Goal: Task Accomplishment & Management: Manage account settings

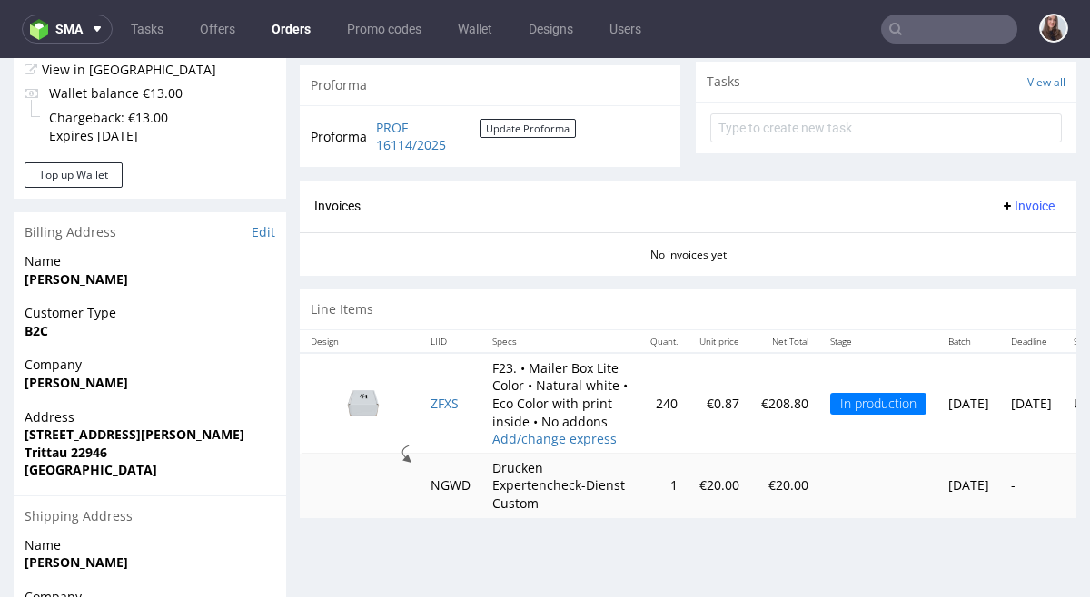
scroll to position [668, 0]
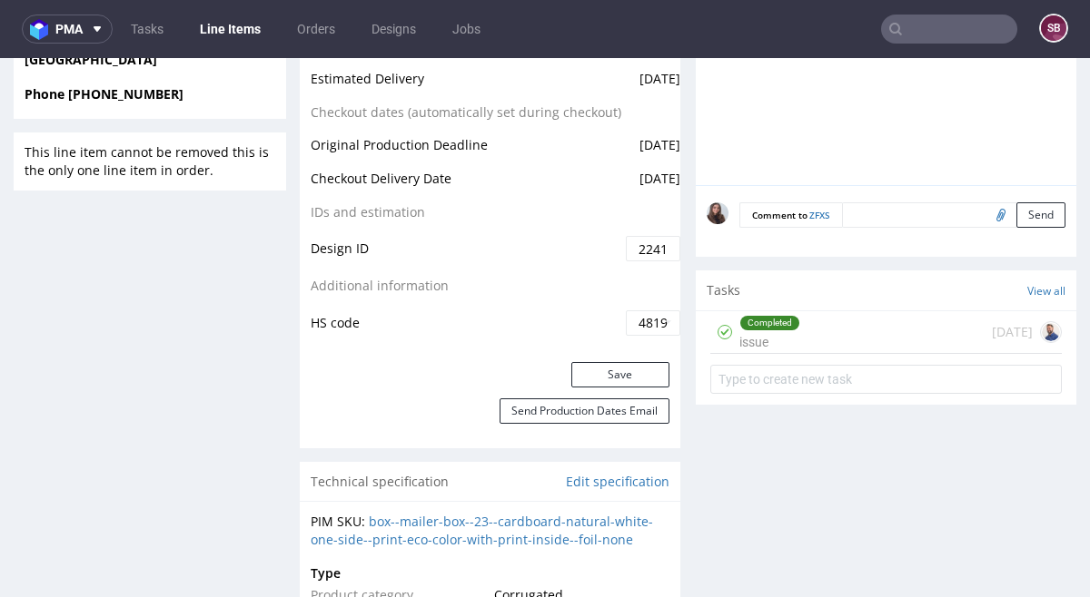
scroll to position [939, 0]
click at [793, 344] on div "Completed issue [DATE]" at bounding box center [885, 332] width 351 height 43
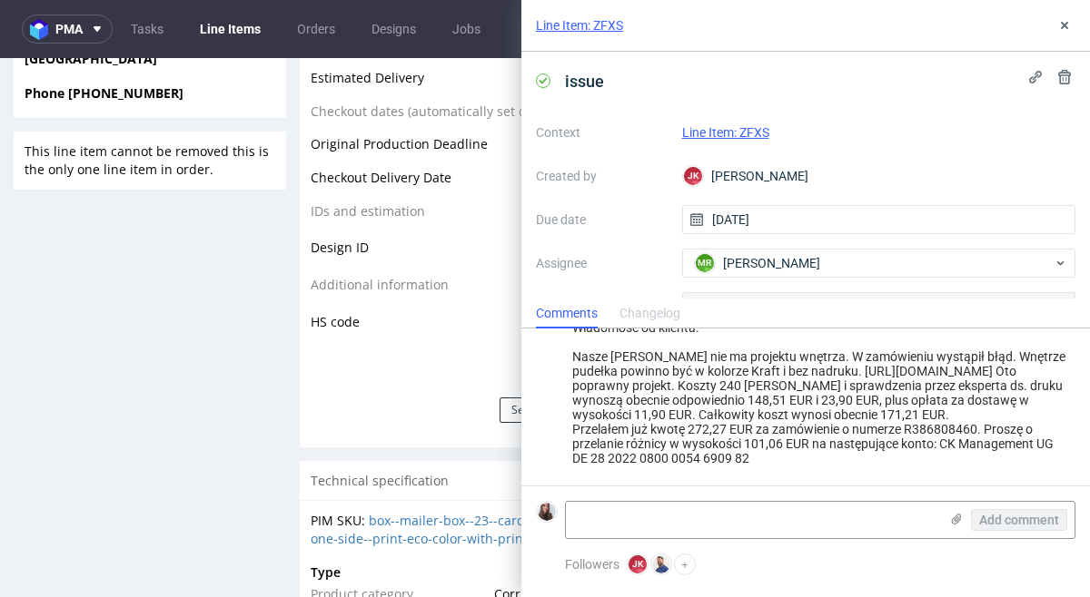
scroll to position [149, 0]
click at [355, 296] on td "Additional information" at bounding box center [466, 291] width 311 height 34
click at [393, 320] on td "HS code" at bounding box center [466, 322] width 311 height 29
click at [1078, 15] on div "Line Item: ZFXS" at bounding box center [805, 26] width 568 height 52
click at [1064, 28] on icon at bounding box center [1064, 25] width 15 height 15
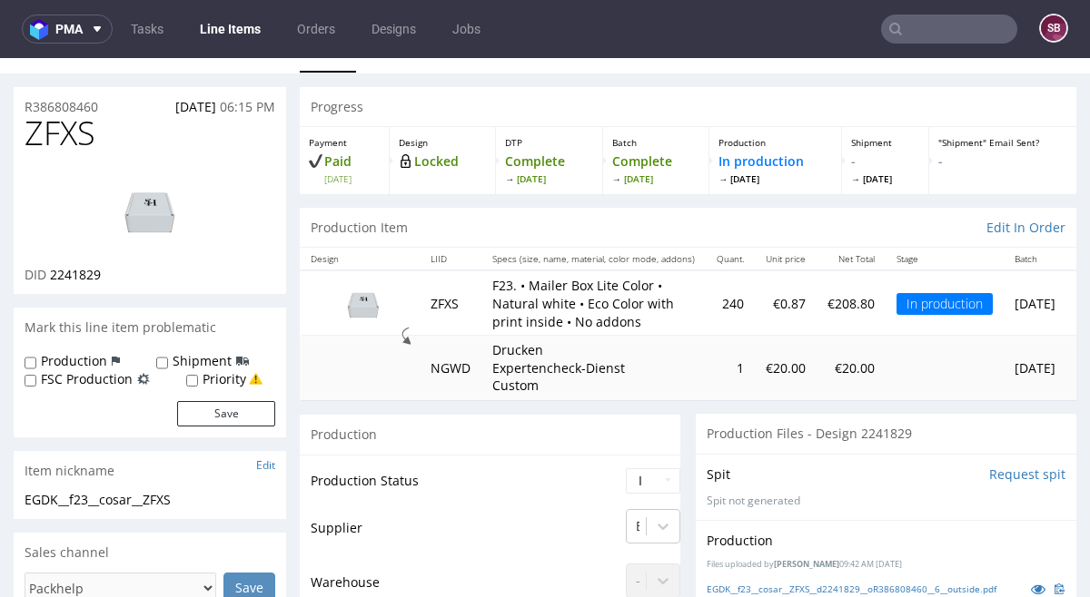
scroll to position [7, 0]
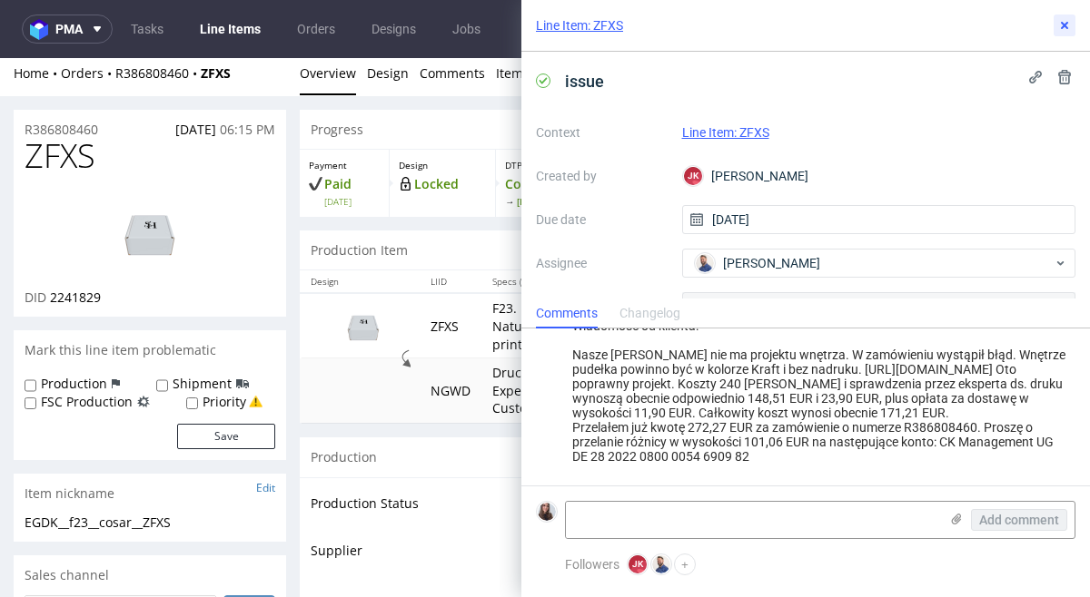
scroll to position [149, 0]
click at [710, 131] on link "Line Item: ZFXS" at bounding box center [725, 132] width 87 height 15
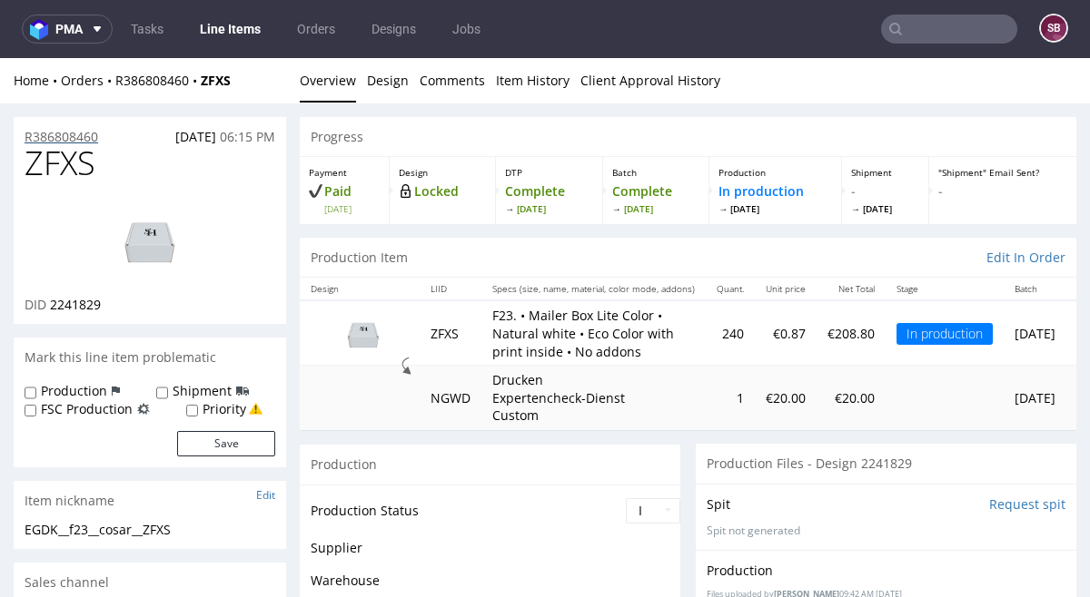
click at [74, 136] on p "R386808460" at bounding box center [62, 137] width 74 height 18
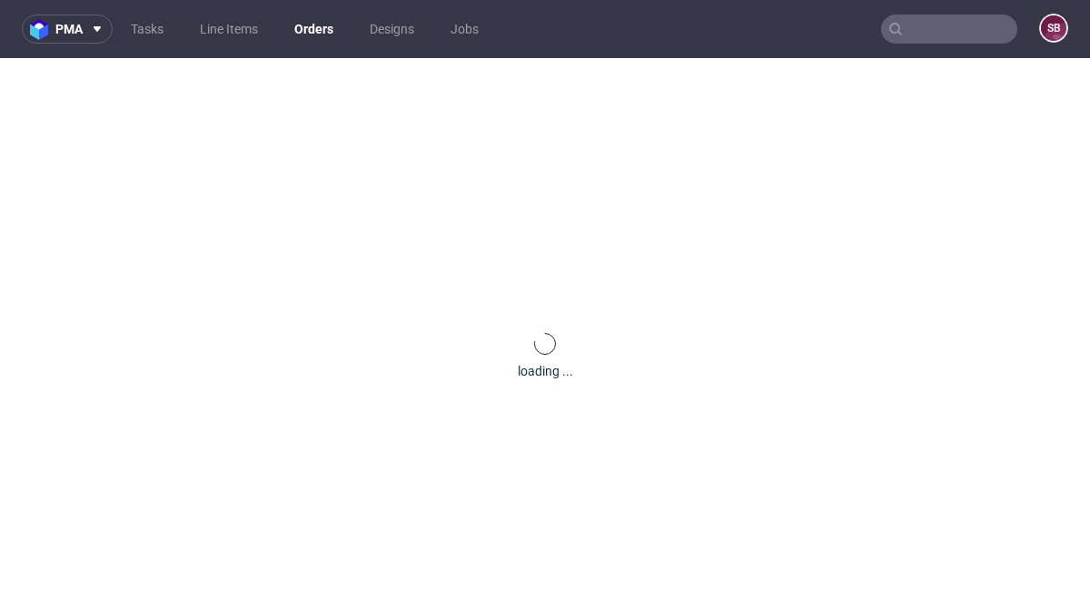
click at [86, 136] on div "loading ..." at bounding box center [545, 356] width 1090 height 597
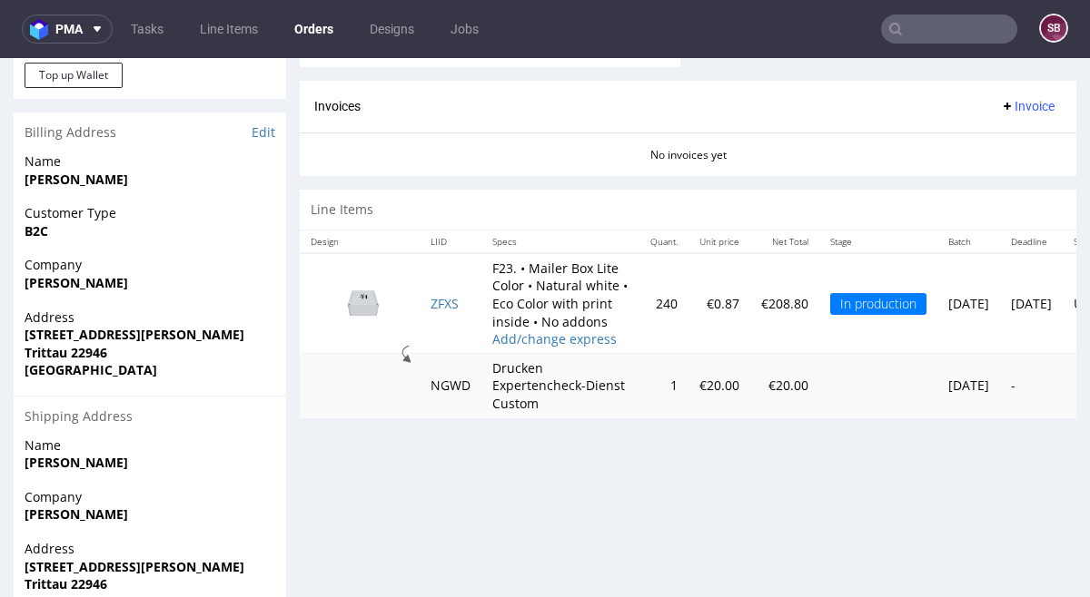
scroll to position [0, 155]
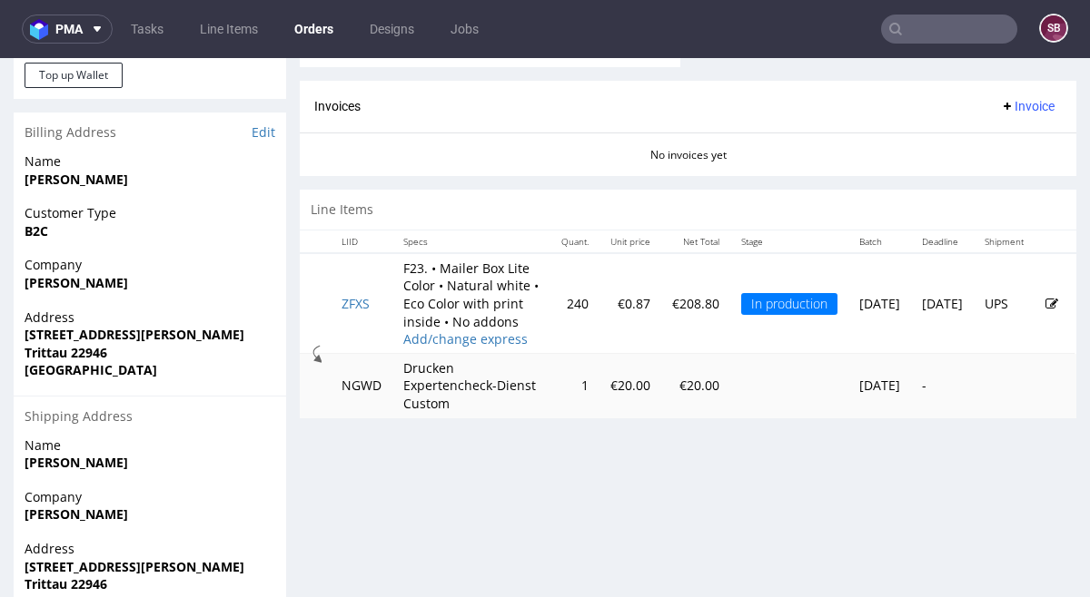
click at [1045, 306] on icon at bounding box center [1051, 304] width 13 height 13
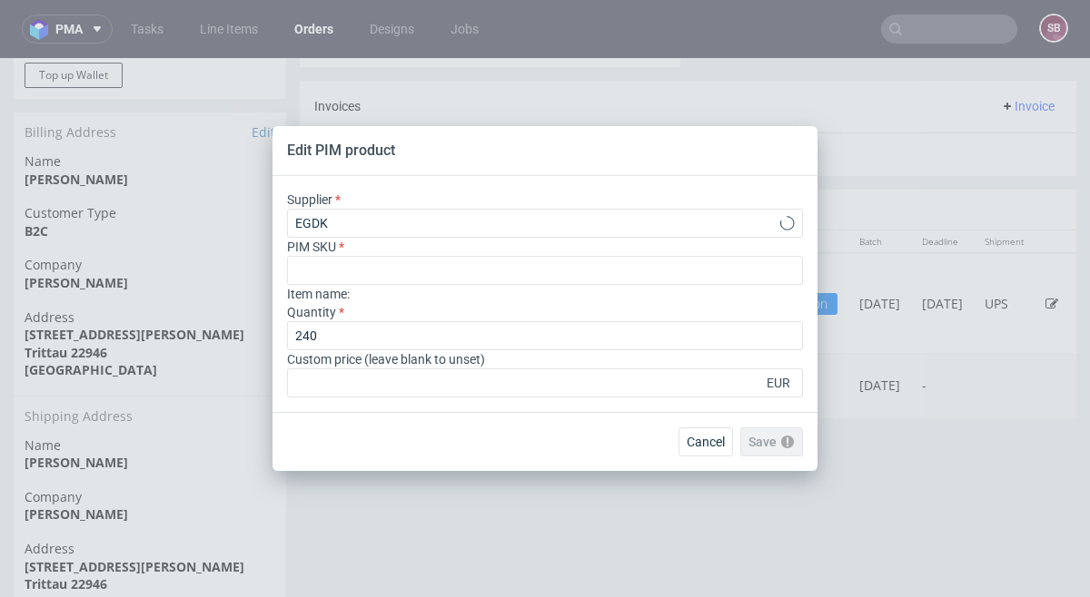
scroll to position [0, 0]
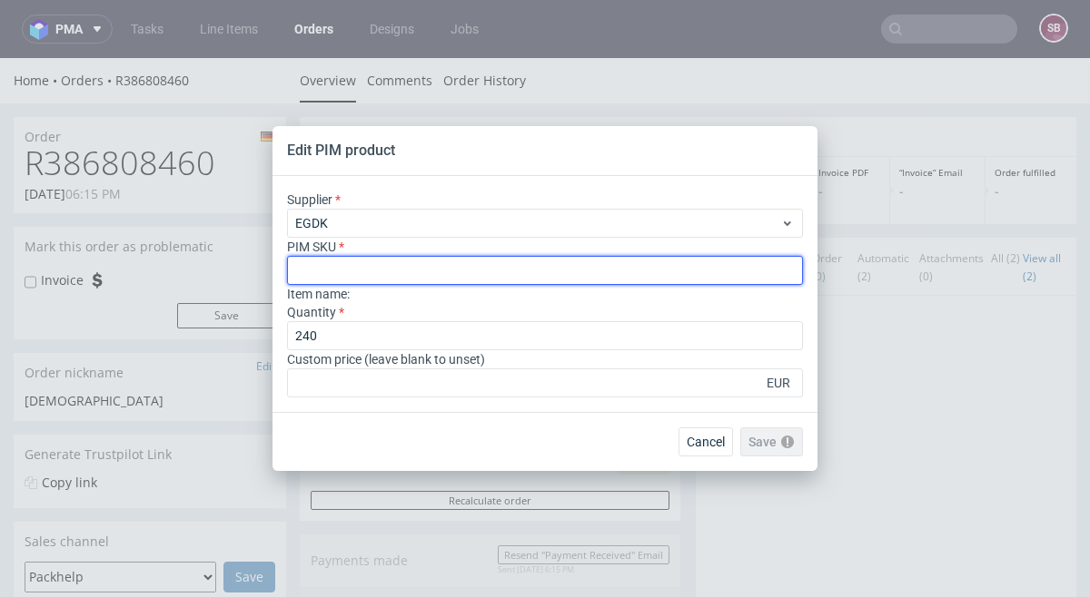
click at [508, 268] on input "text" at bounding box center [545, 270] width 516 height 29
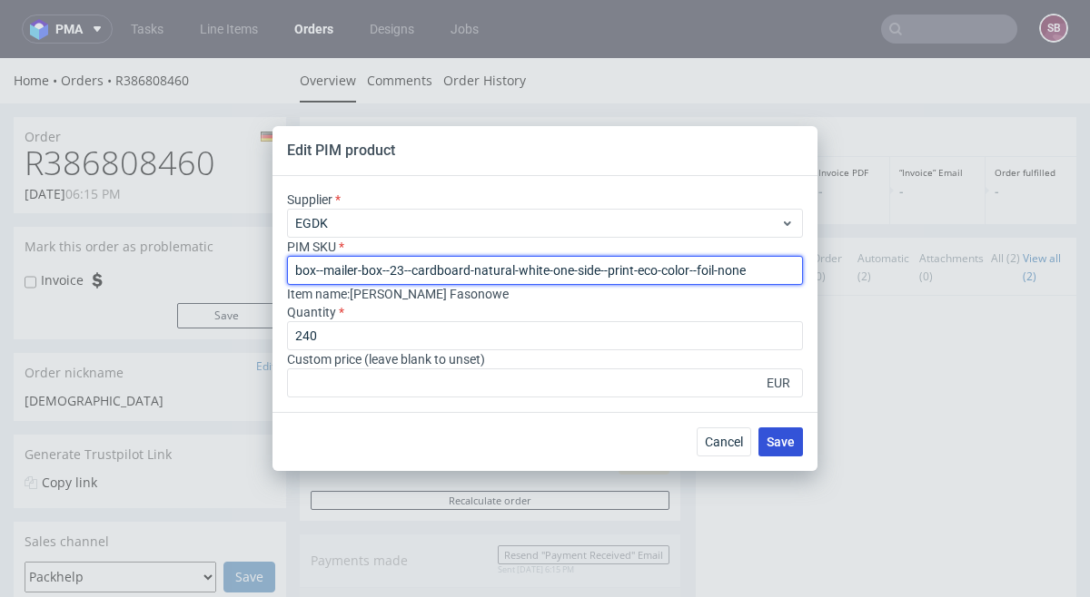
type input "box--mailer-box--23--cardboard-natural-white-one-side--print-eco-color--foil-no…"
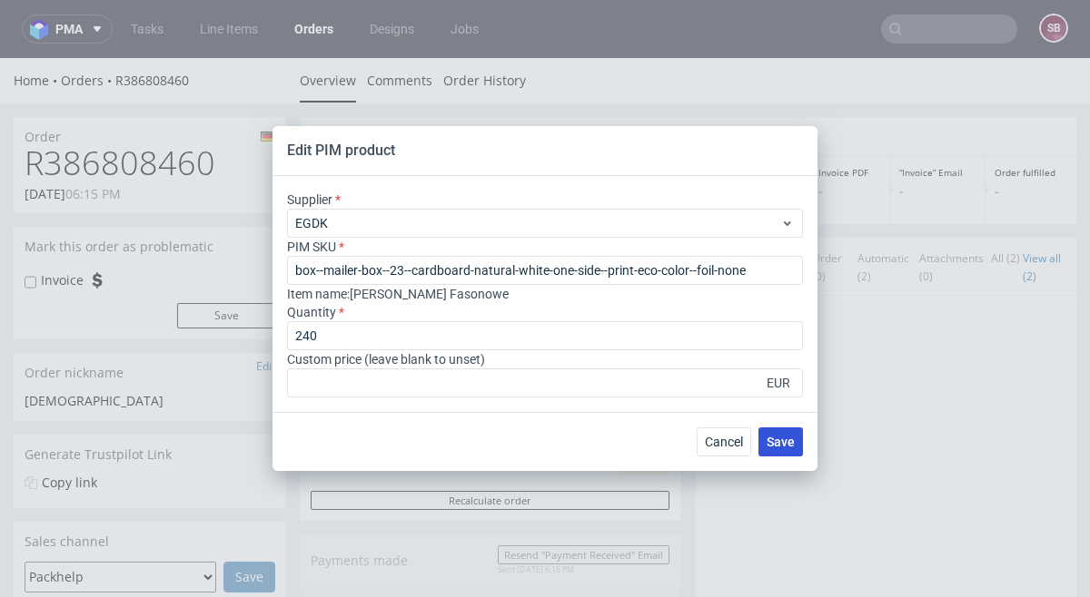
click at [781, 436] on span "Save" at bounding box center [780, 442] width 28 height 13
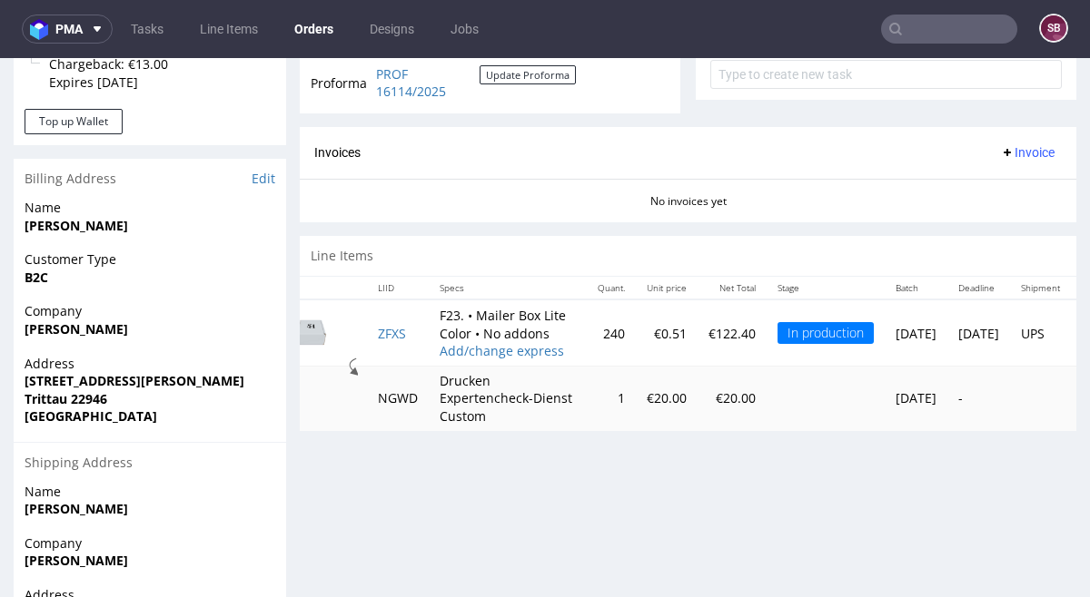
scroll to position [0, 46]
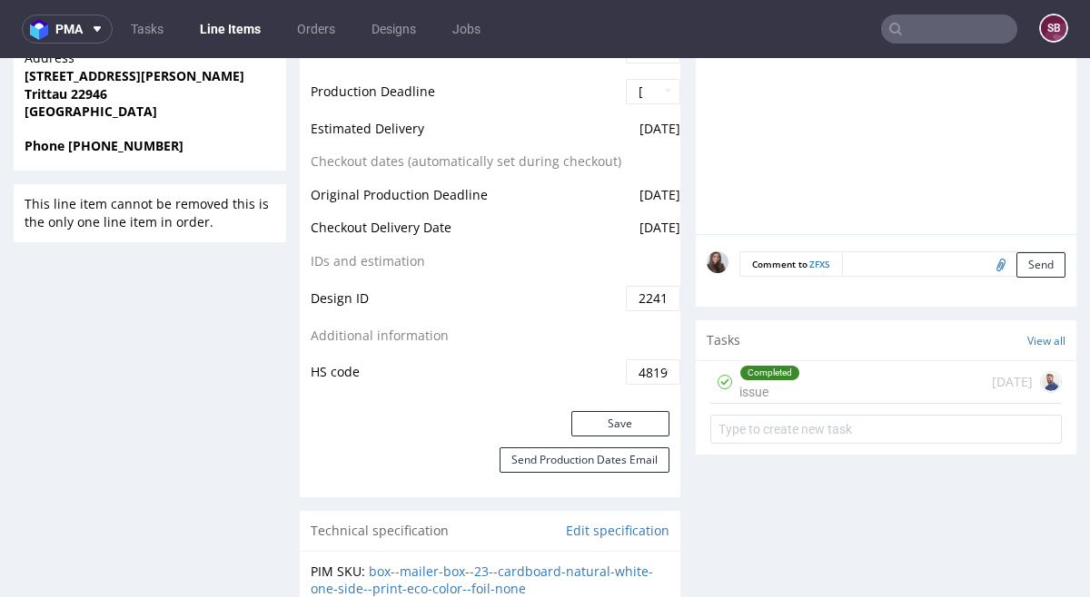
scroll to position [893, 0]
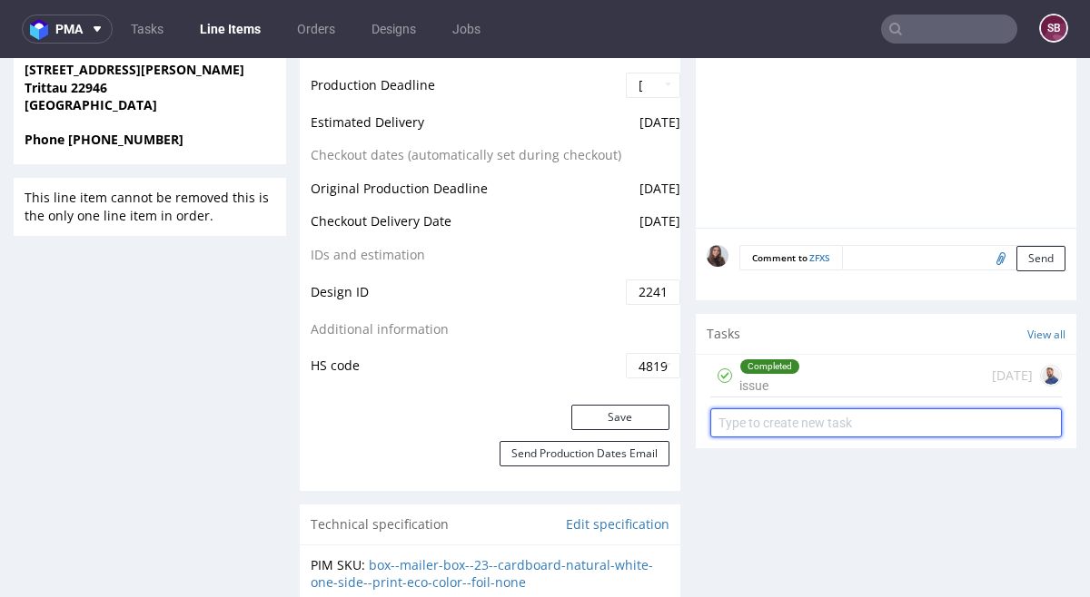
click at [909, 438] on input "text" at bounding box center [885, 423] width 351 height 29
type input "refund"
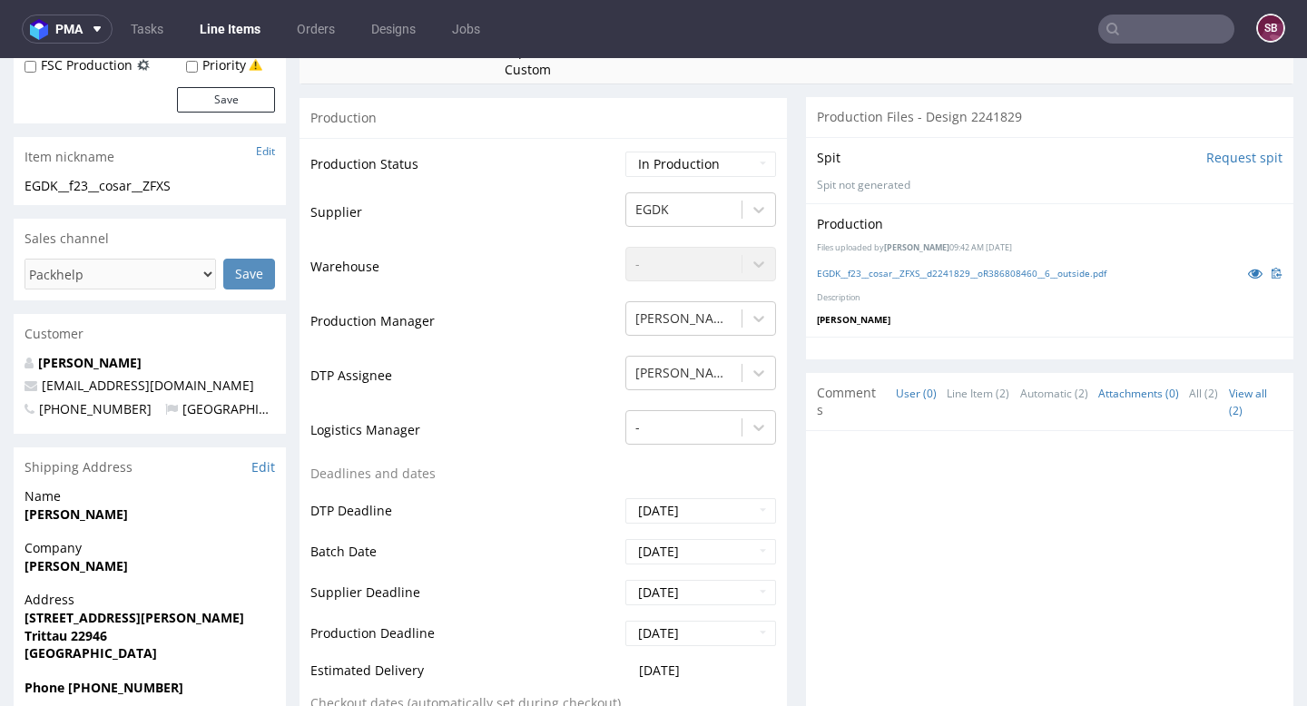
scroll to position [0, 0]
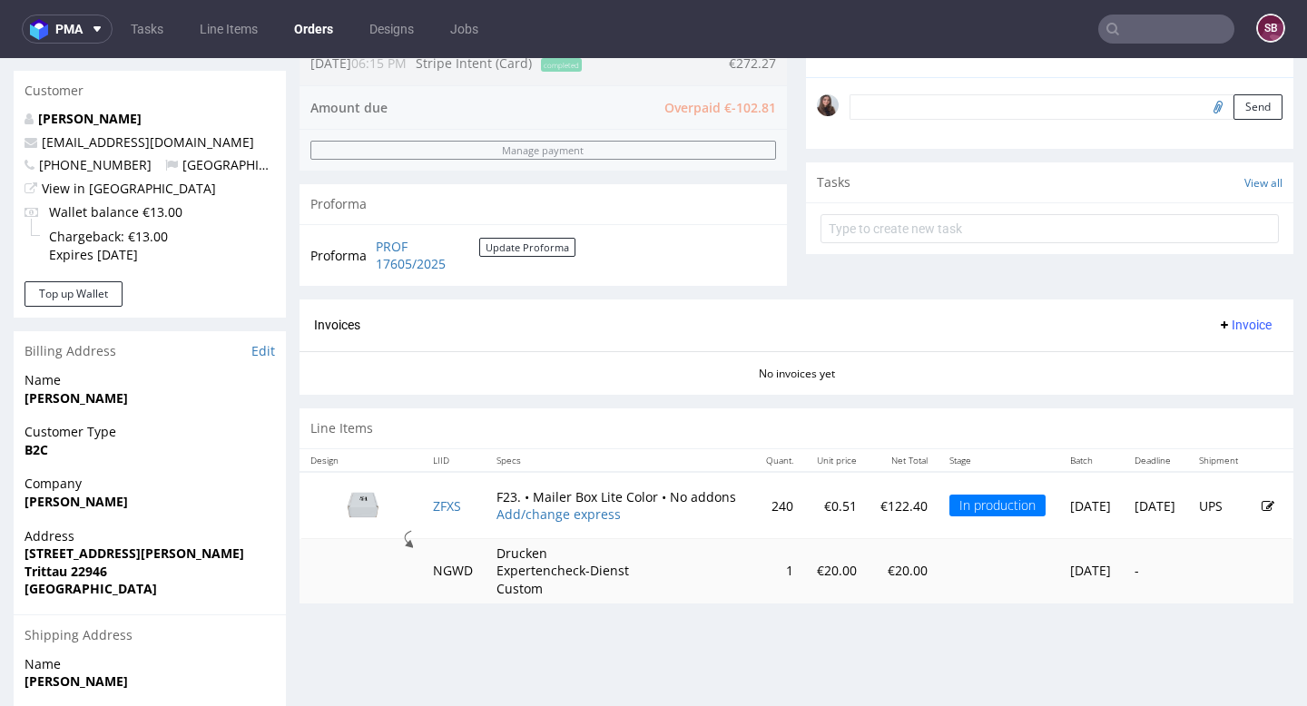
scroll to position [572, 0]
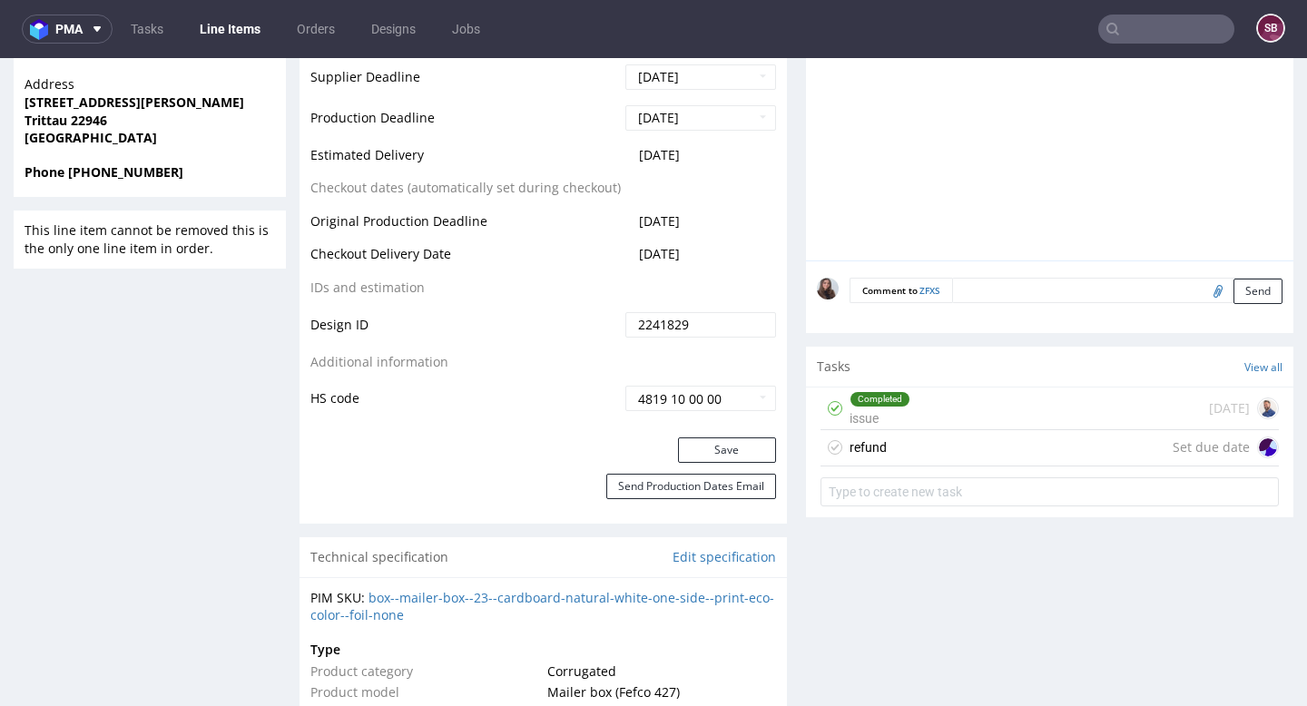
scroll to position [861, 0]
click at [1089, 449] on figcaption at bounding box center [1268, 447] width 18 height 18
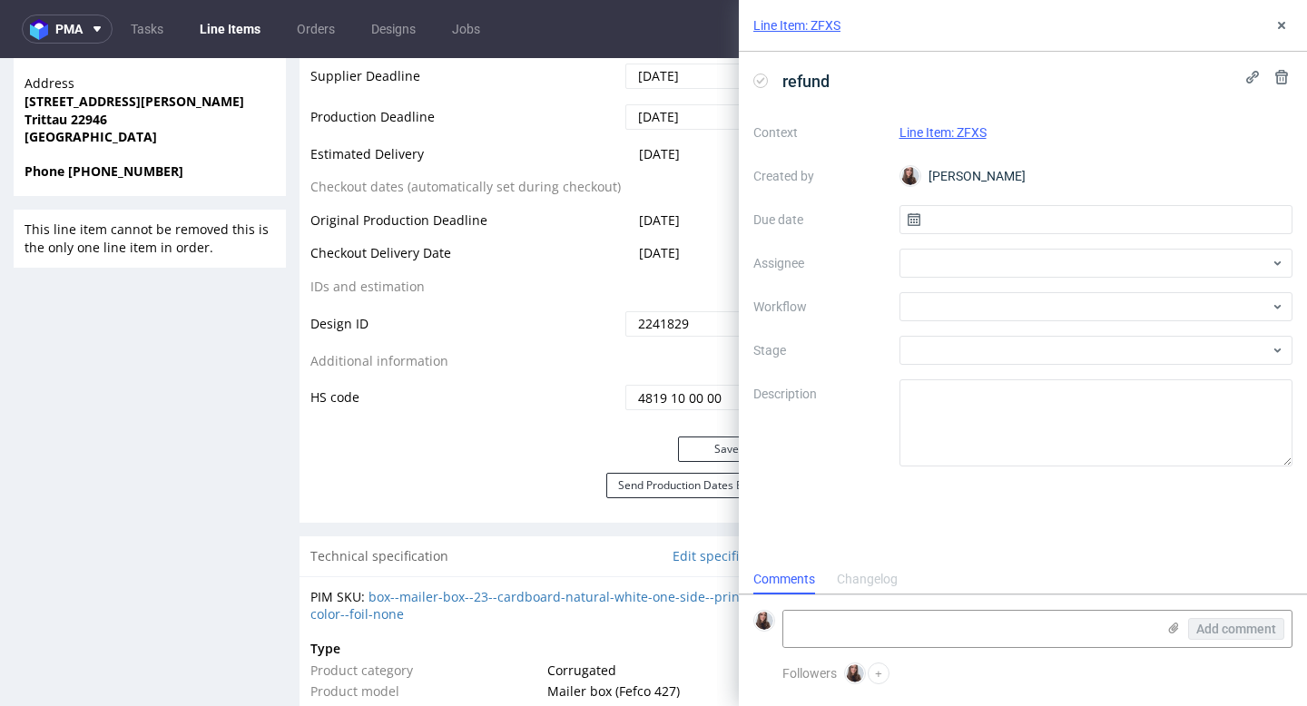
scroll to position [15, 0]
click at [1089, 77] on use at bounding box center [1282, 77] width 13 height 15
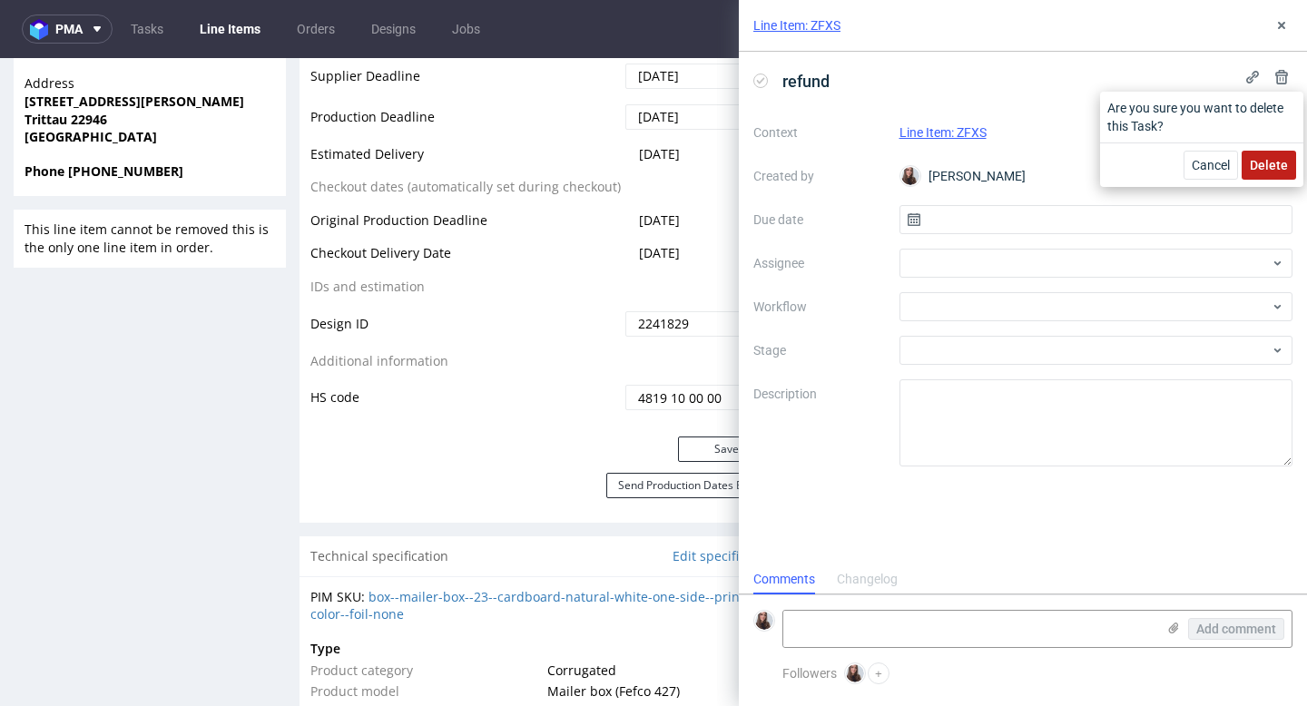
click at [1089, 170] on span "Delete" at bounding box center [1269, 165] width 38 height 13
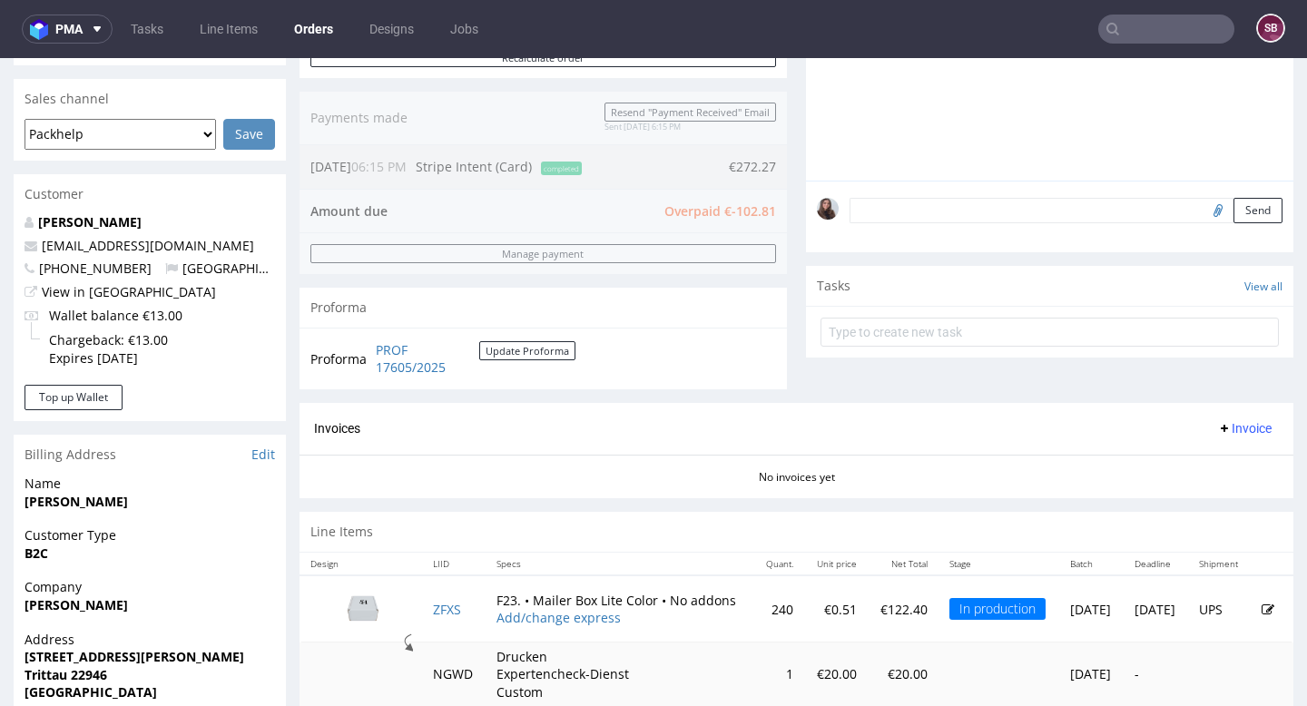
scroll to position [368, 0]
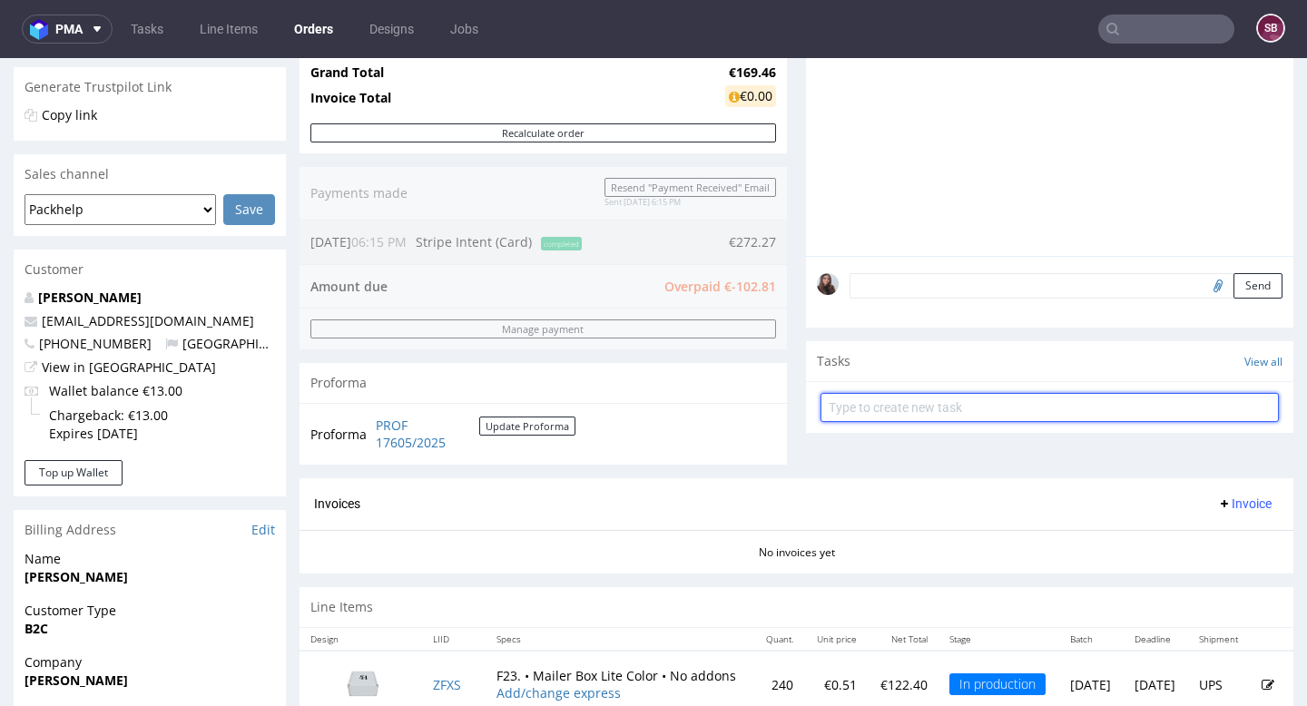
click at [954, 421] on input "text" at bounding box center [1050, 407] width 459 height 29
type input "refund"
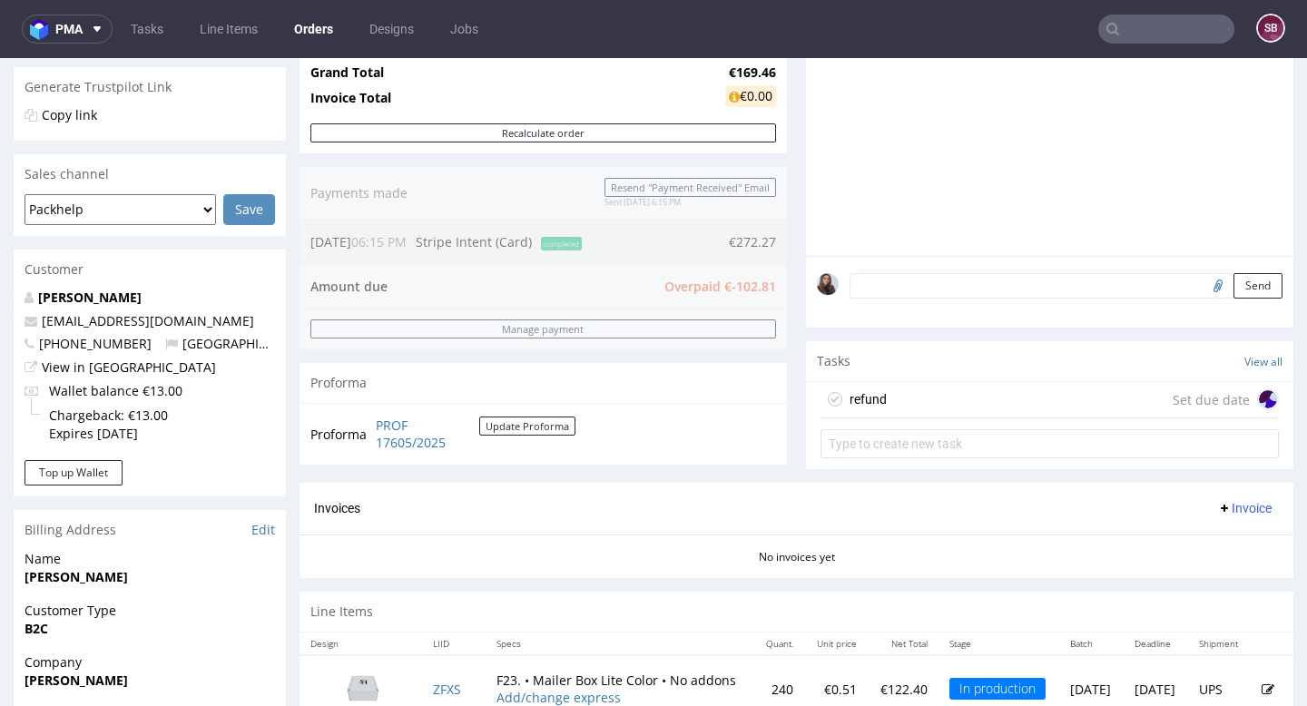
click at [910, 400] on div "refund Set due date" at bounding box center [1050, 400] width 459 height 36
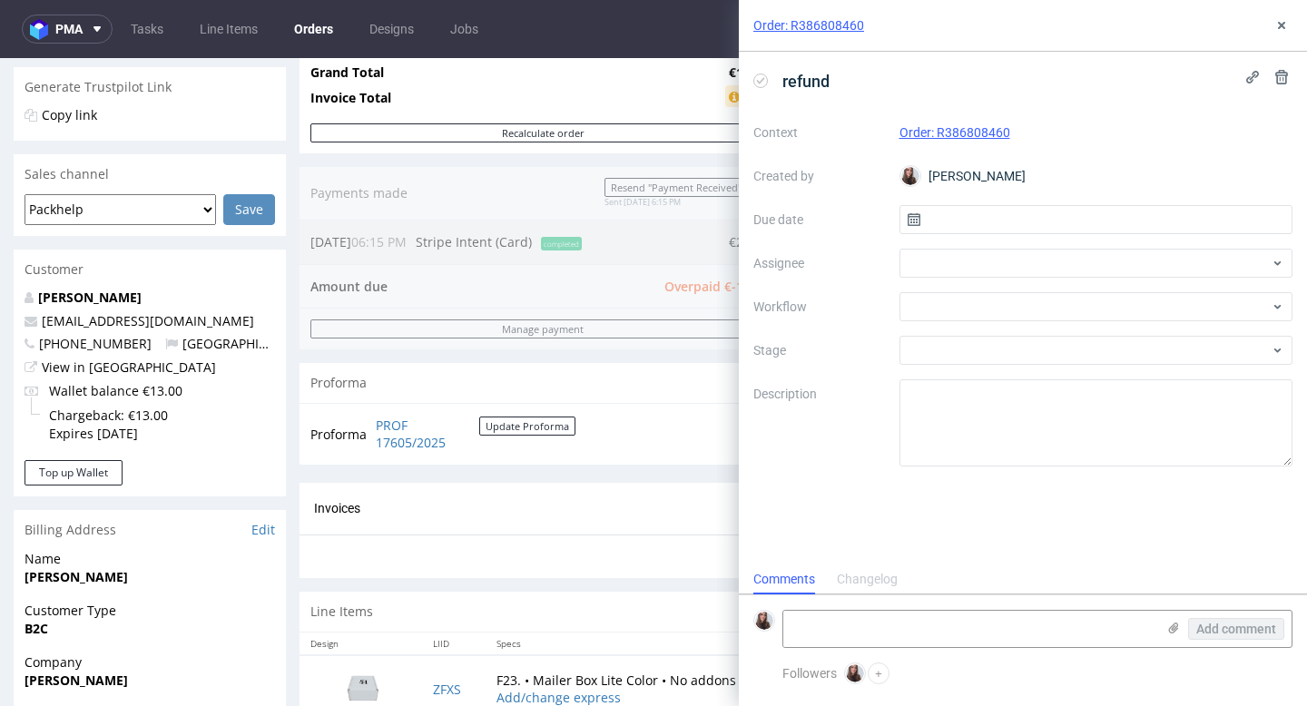
scroll to position [15, 0]
click at [1006, 214] on input "text" at bounding box center [1097, 219] width 394 height 29
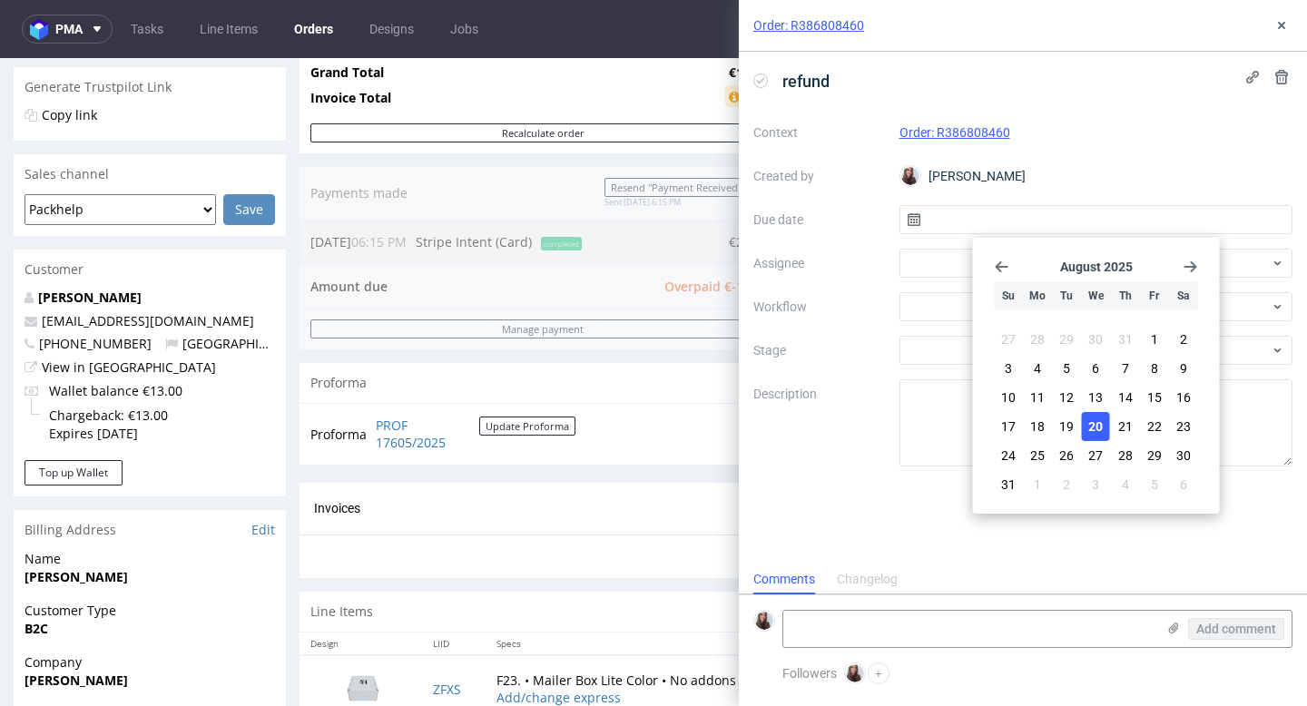
click at [1089, 419] on span "20" at bounding box center [1096, 427] width 15 height 18
type input "20/08/2025"
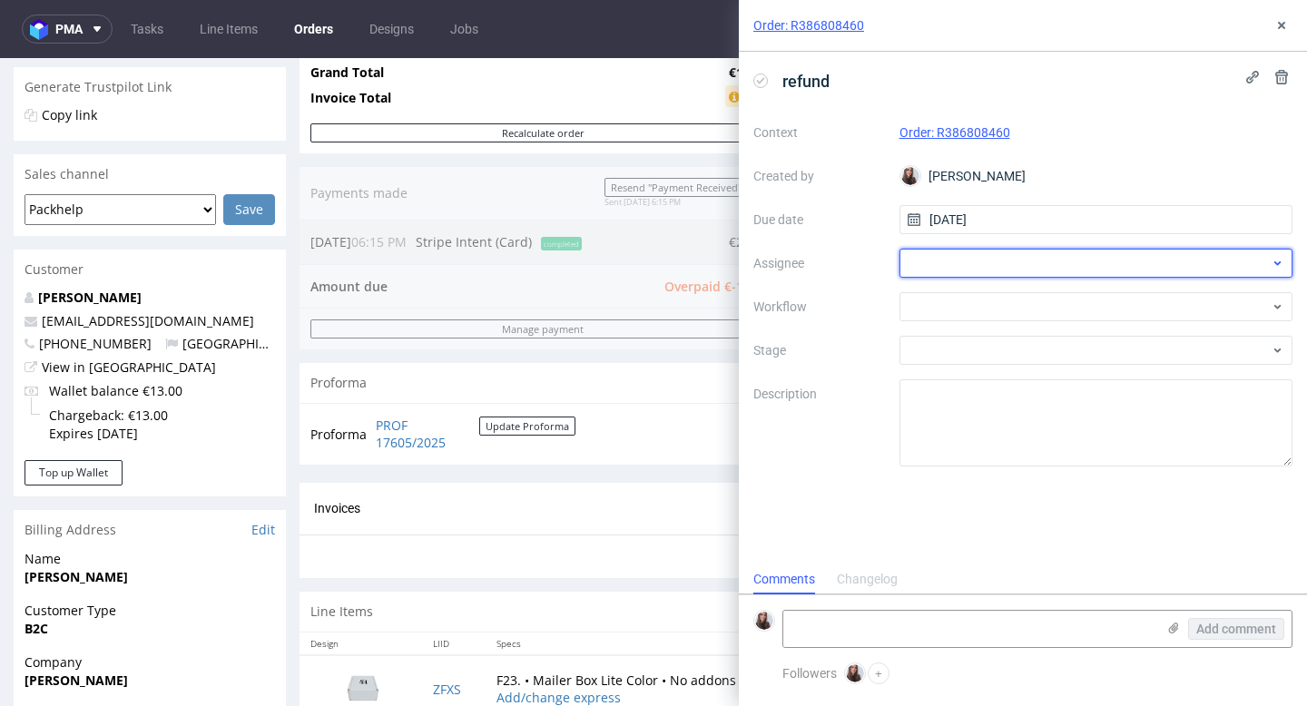
click at [960, 262] on div at bounding box center [1097, 263] width 394 height 29
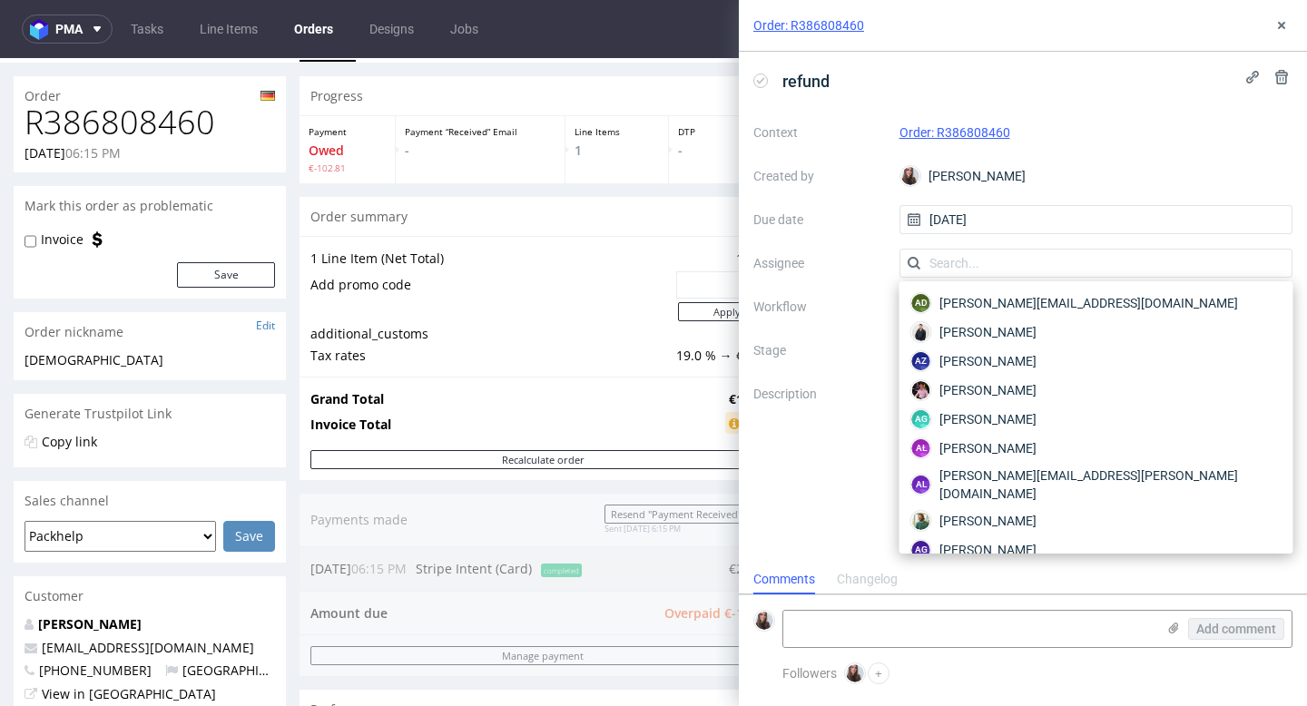
scroll to position [35, 0]
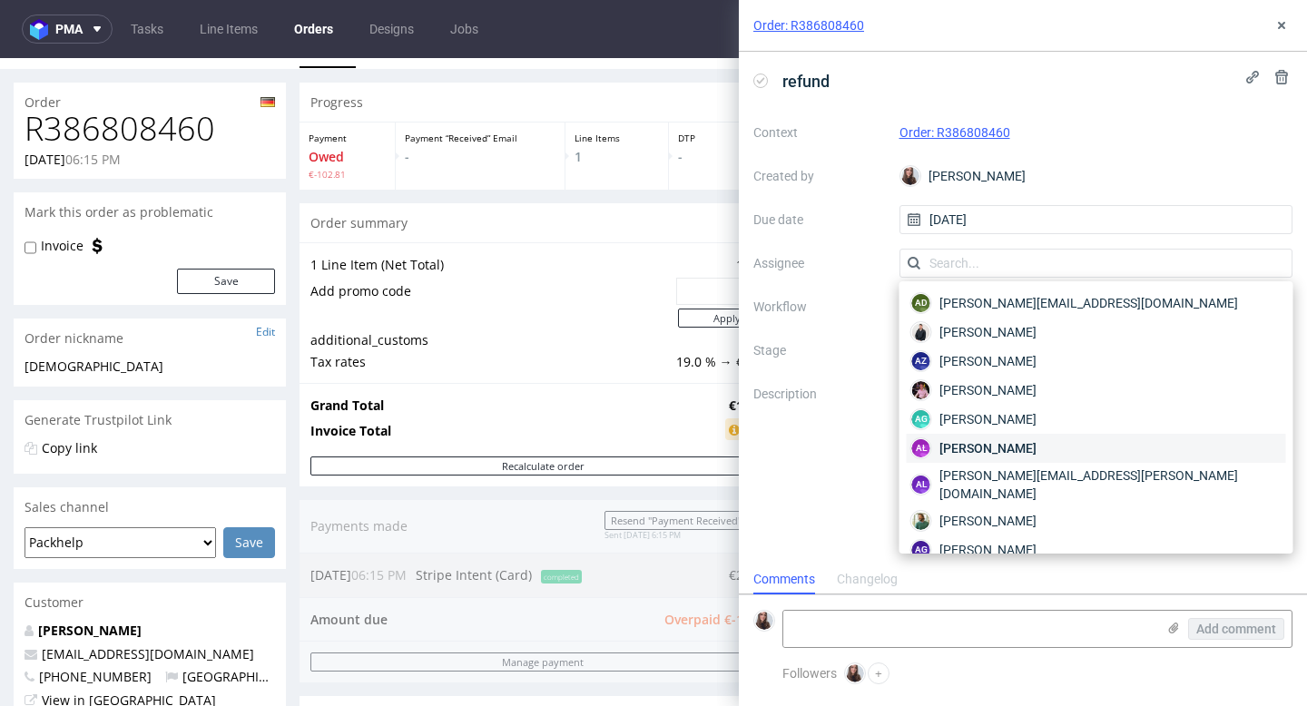
click at [1063, 449] on div "AŁ Aleksandra Łętowska" at bounding box center [1097, 448] width 380 height 29
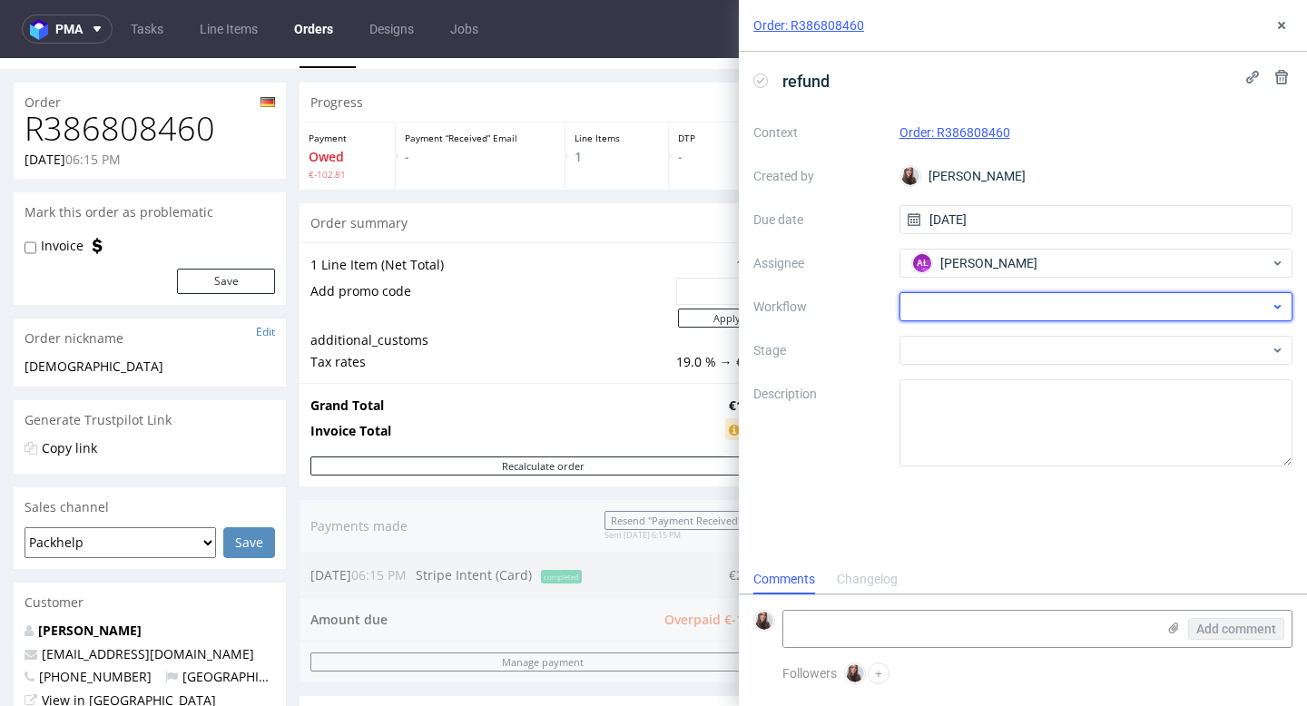
click at [1046, 296] on div at bounding box center [1097, 306] width 394 height 29
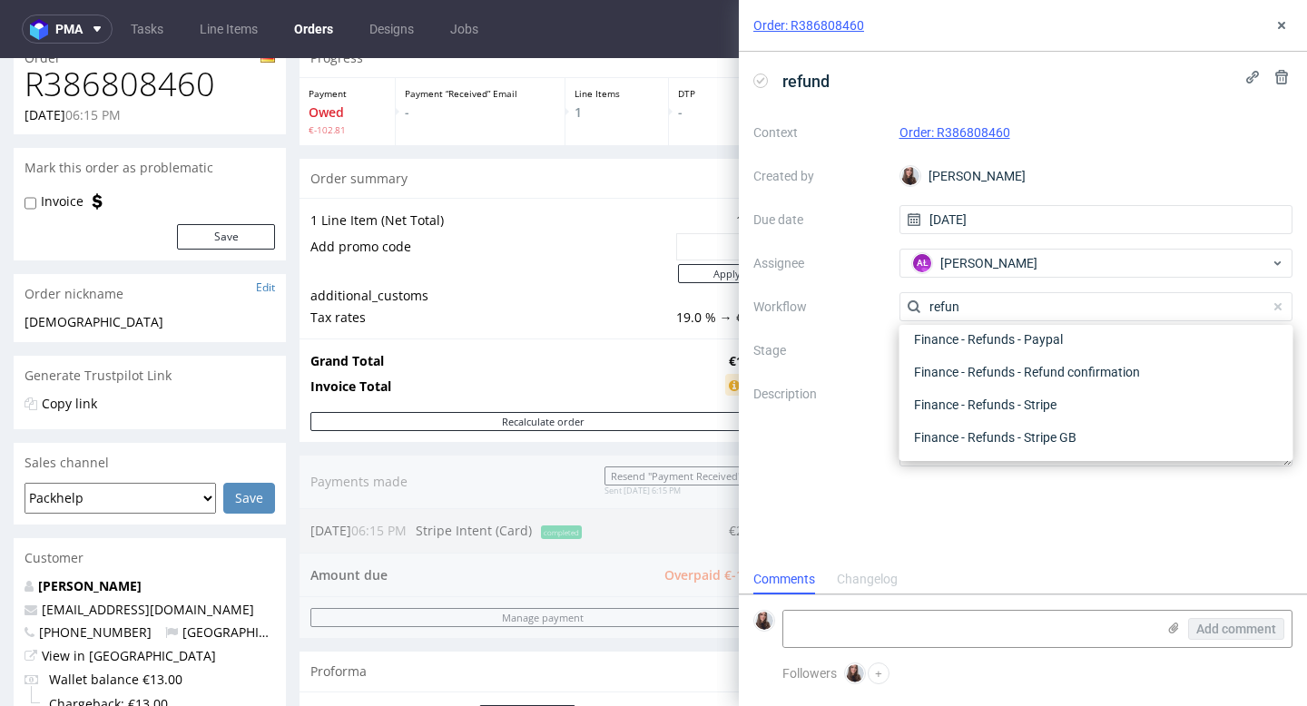
scroll to position [100, 0]
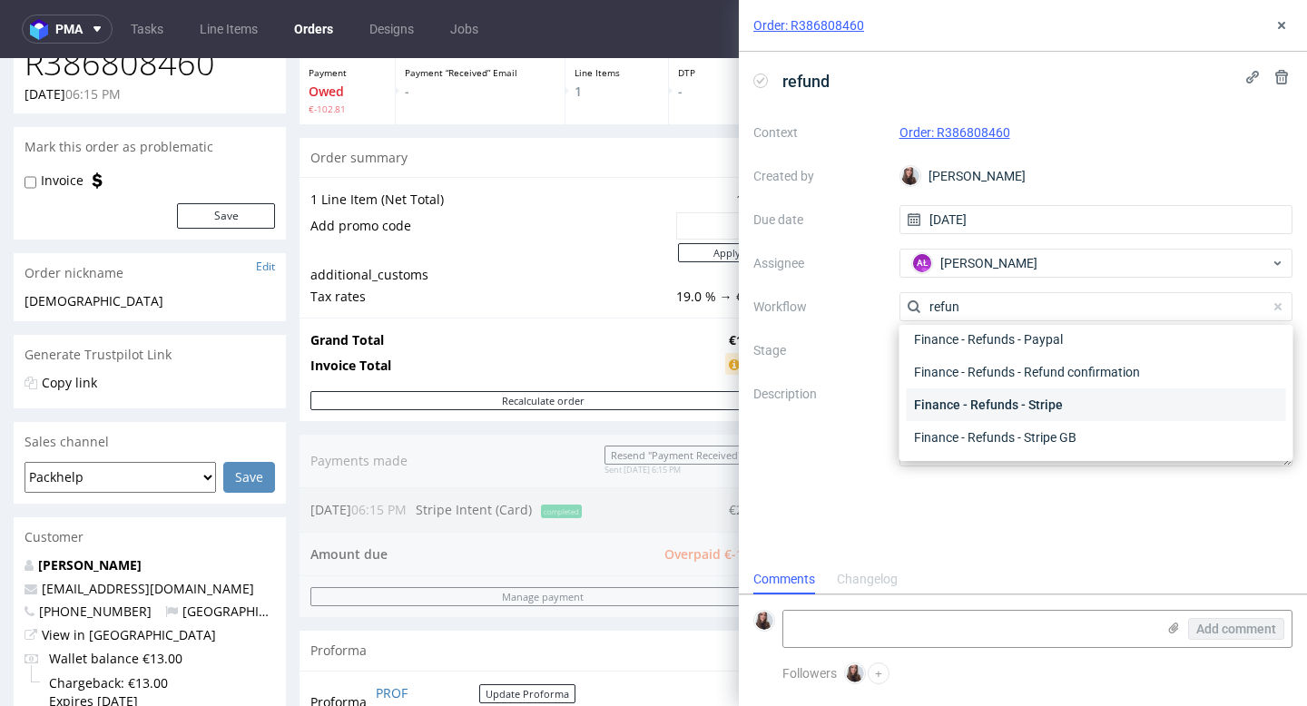
type input "refun"
click at [1070, 406] on div "Finance - Refunds - Stripe" at bounding box center [1097, 405] width 380 height 33
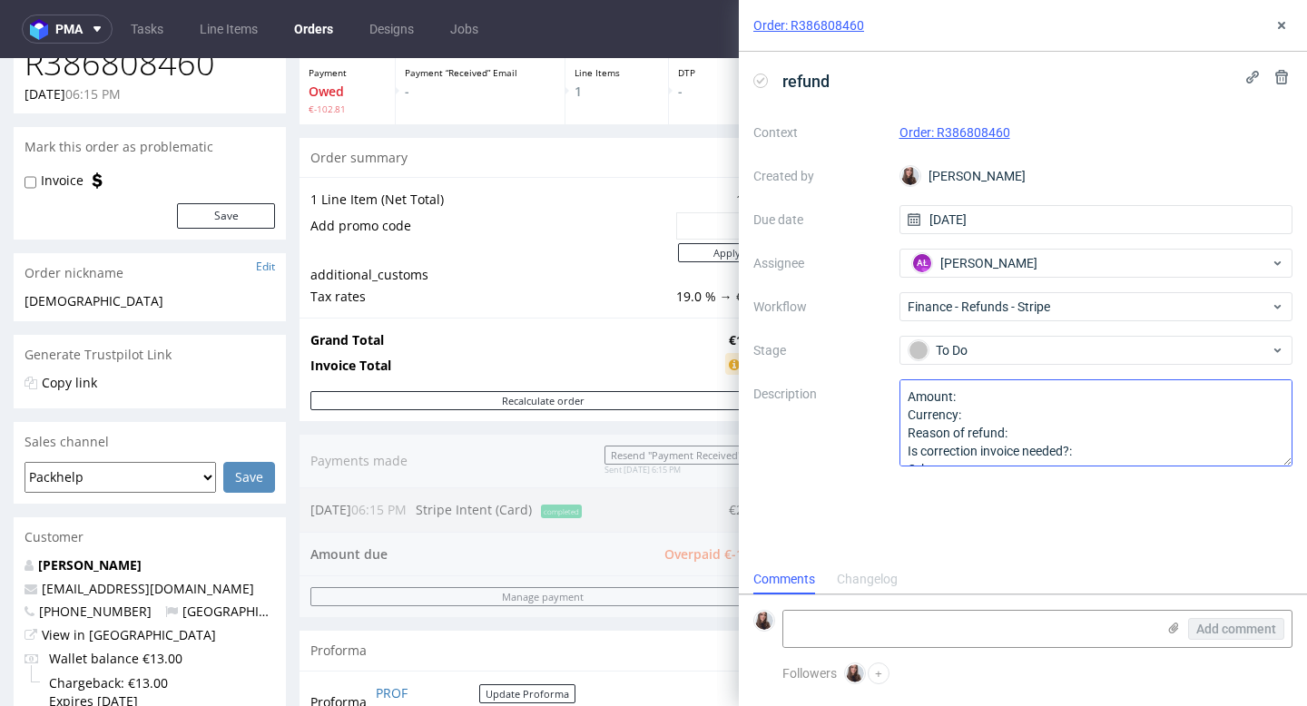
scroll to position [14, 0]
click at [1089, 18] on icon at bounding box center [1282, 25] width 15 height 15
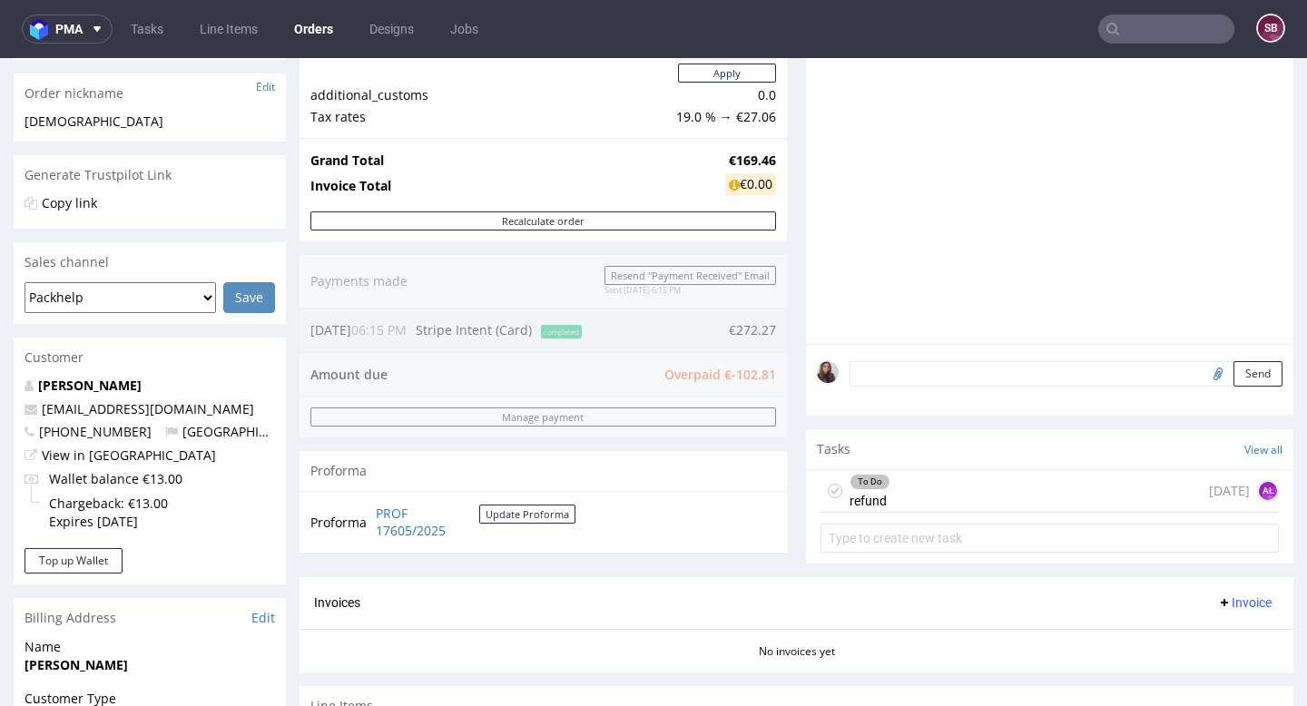
scroll to position [283, 0]
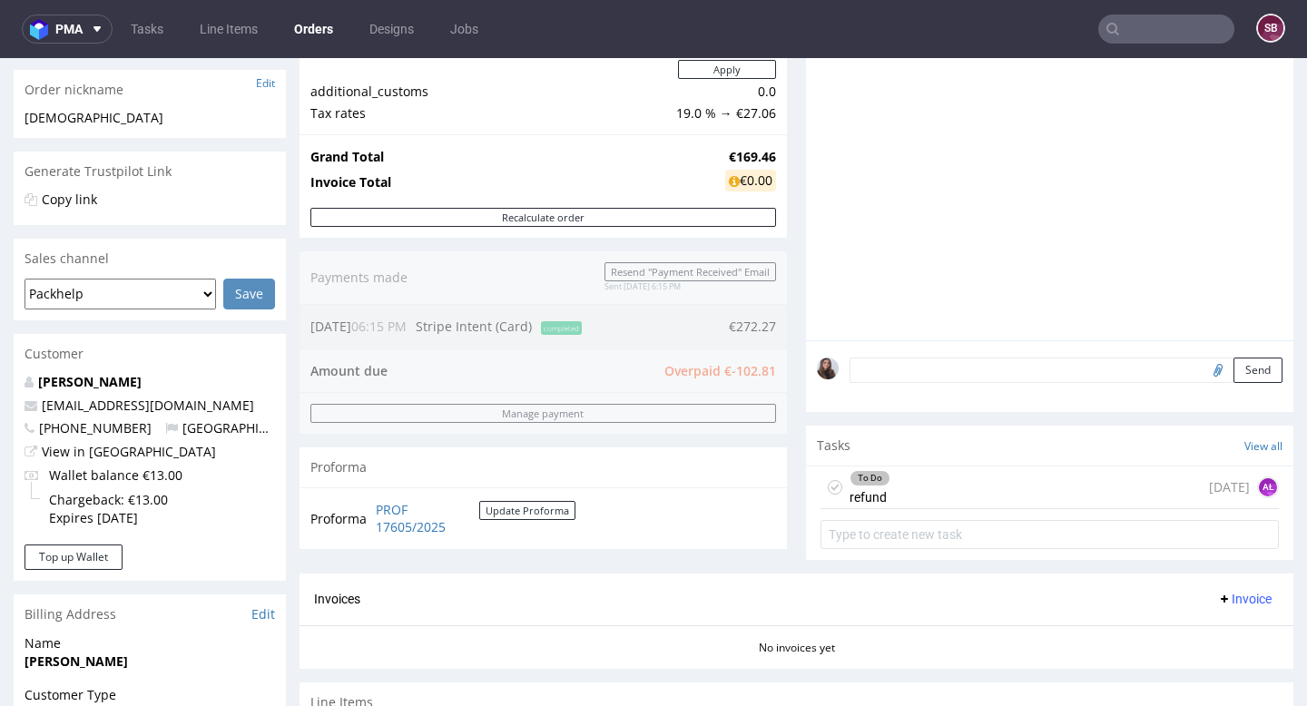
click at [1026, 495] on div "To Do refund today AŁ" at bounding box center [1050, 488] width 459 height 43
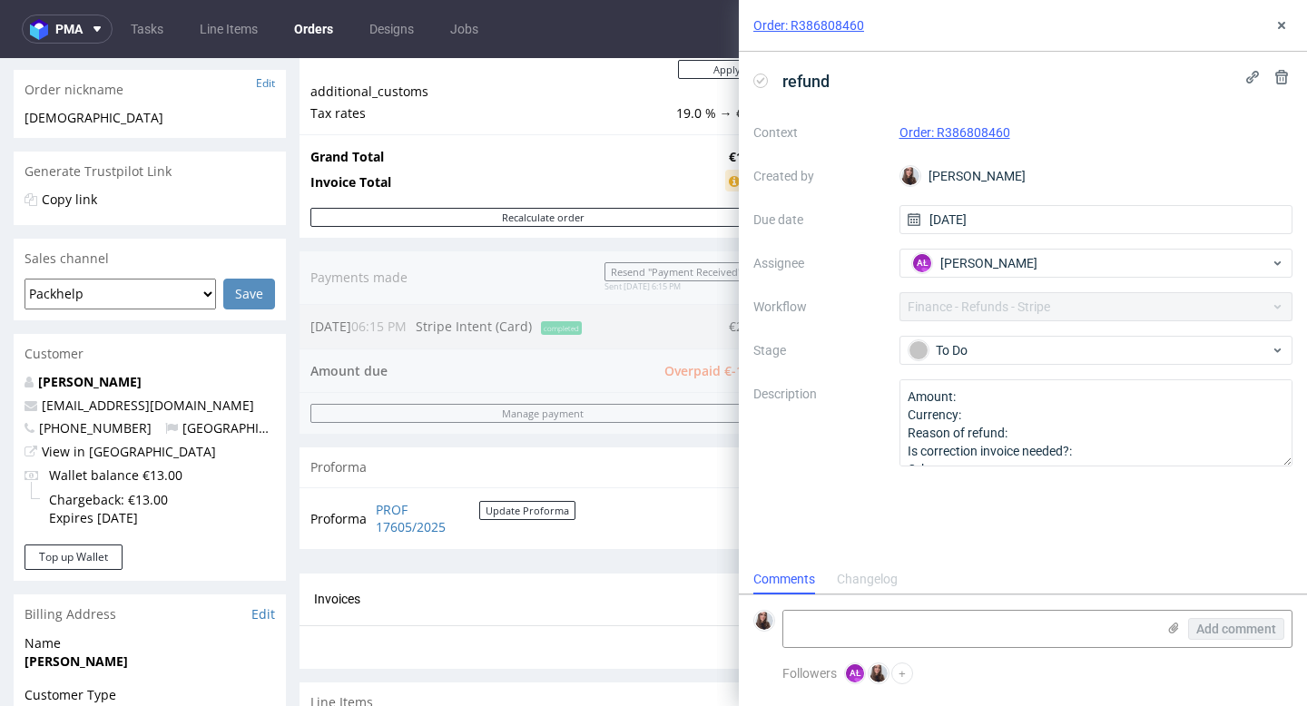
scroll to position [15, 0]
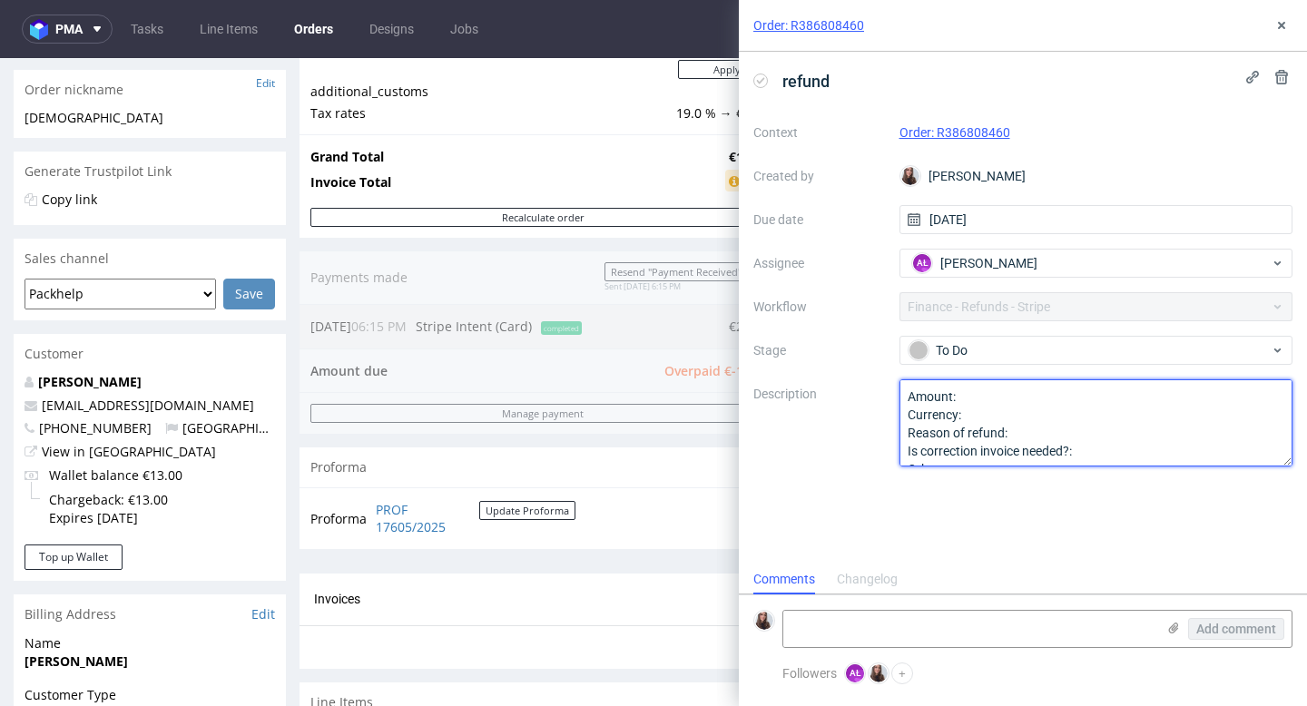
click at [1025, 396] on textarea "Amount: Currency: Reason of refund: Is correction invoice needed?: Other:" at bounding box center [1097, 423] width 394 height 87
click at [1036, 419] on textarea "Amount: Currency: Reason of refund: Is correction invoice needed?: Other:" at bounding box center [1097, 423] width 394 height 87
click at [1061, 437] on textarea "Amount: Currency: Reason of refund: Is correction invoice needed?: Other:" at bounding box center [1097, 423] width 394 height 87
click at [1089, 421] on textarea "Amount: Currency: Reason of refund: Is correction invoice needed?: Other:" at bounding box center [1097, 423] width 394 height 87
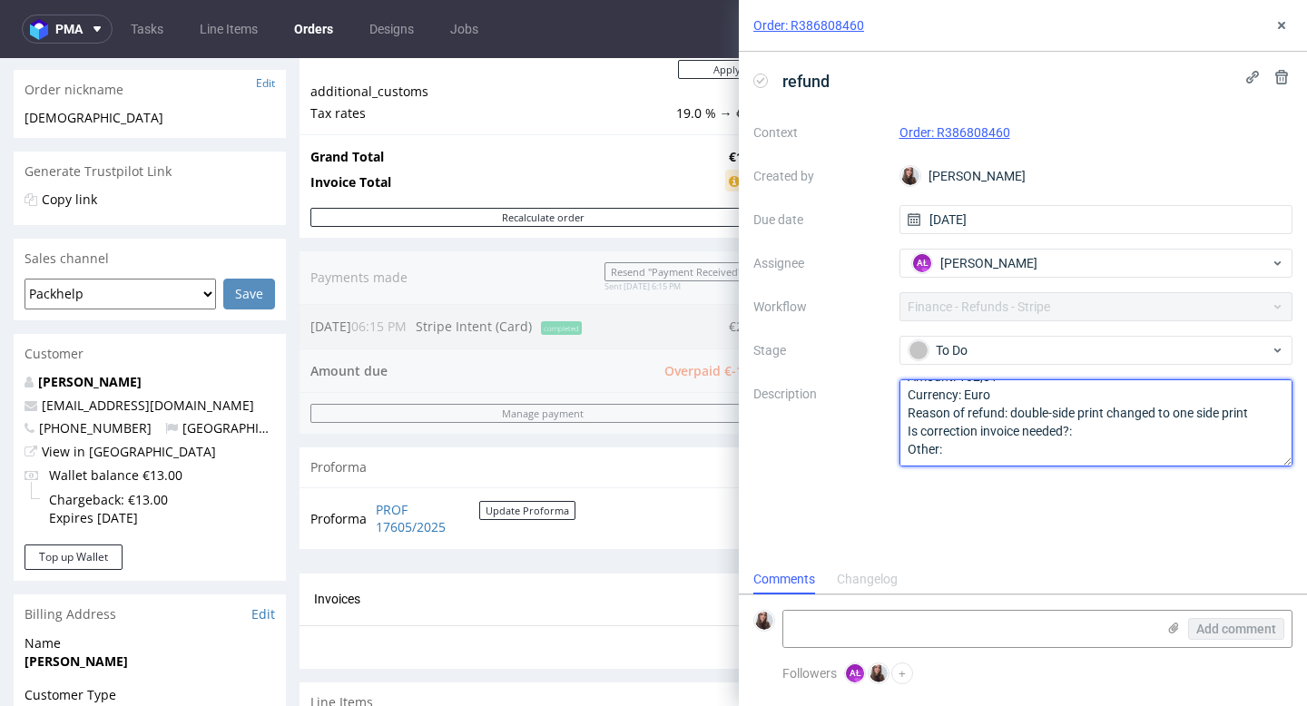
click at [1089, 432] on textarea "Amount: Currency: Reason of refund: Is correction invoice needed?: Other:" at bounding box center [1097, 423] width 394 height 87
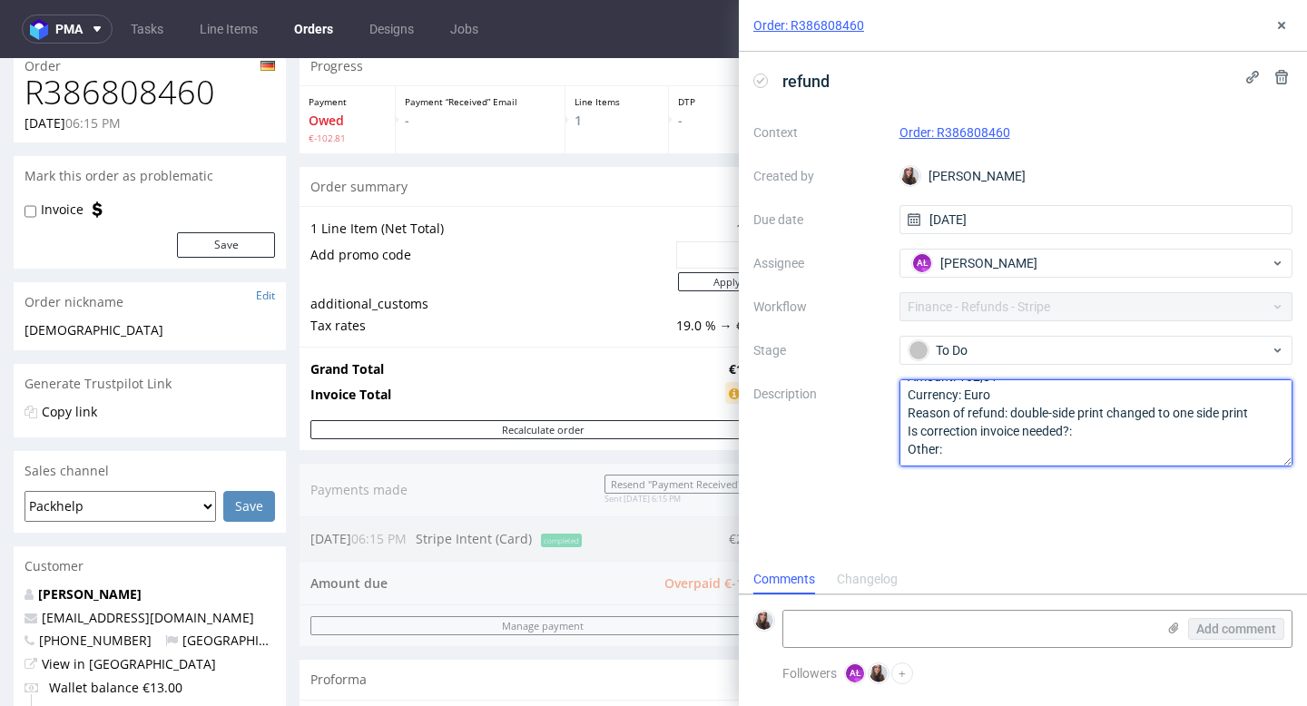
scroll to position [0, 0]
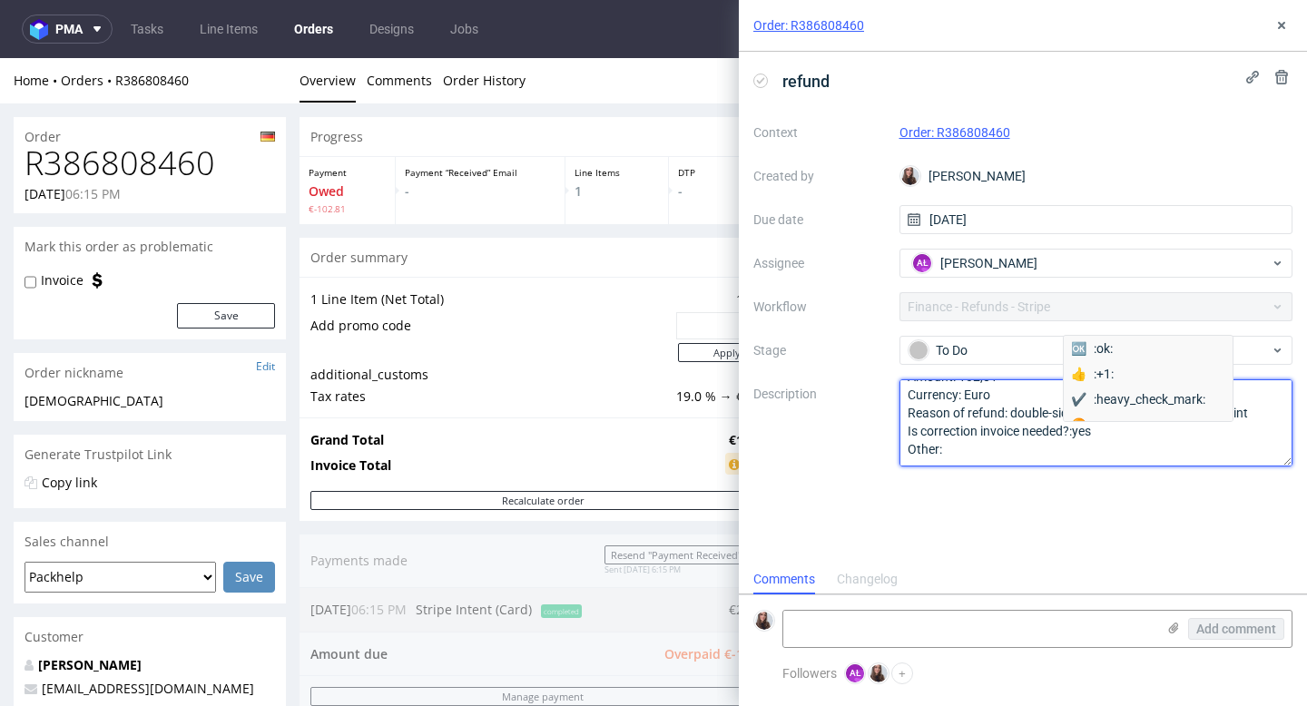
type textarea "Amount: 102,81 Currency: Euro Reason of refund: double-side print changed to on…"
click at [1049, 504] on div "refund Context Order: R386808460 Created by Sandra Beśka Due date 20/08/2025 As…" at bounding box center [1023, 308] width 568 height 513
click at [620, 442] on td "Grand Total" at bounding box center [516, 440] width 410 height 22
click at [1089, 29] on icon at bounding box center [1282, 25] width 15 height 15
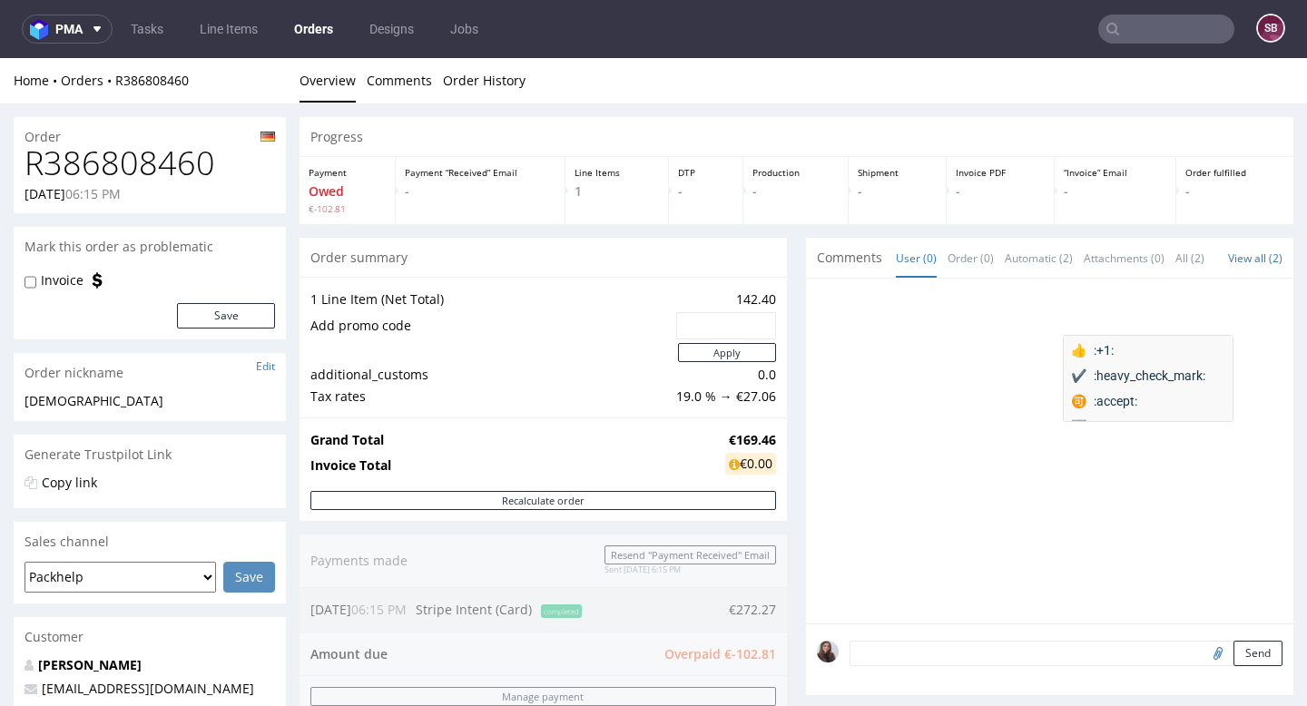
scroll to position [42, 0]
click at [662, 261] on div "Order summary" at bounding box center [544, 258] width 488 height 40
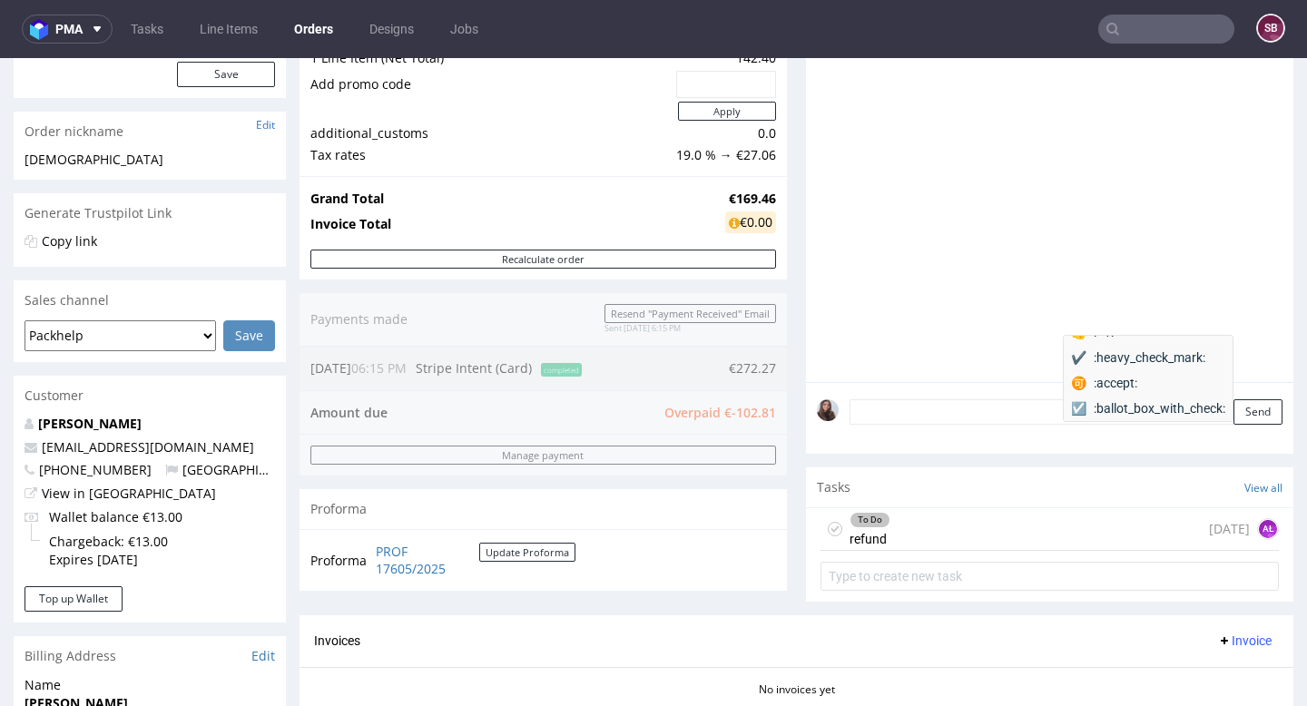
scroll to position [257, 0]
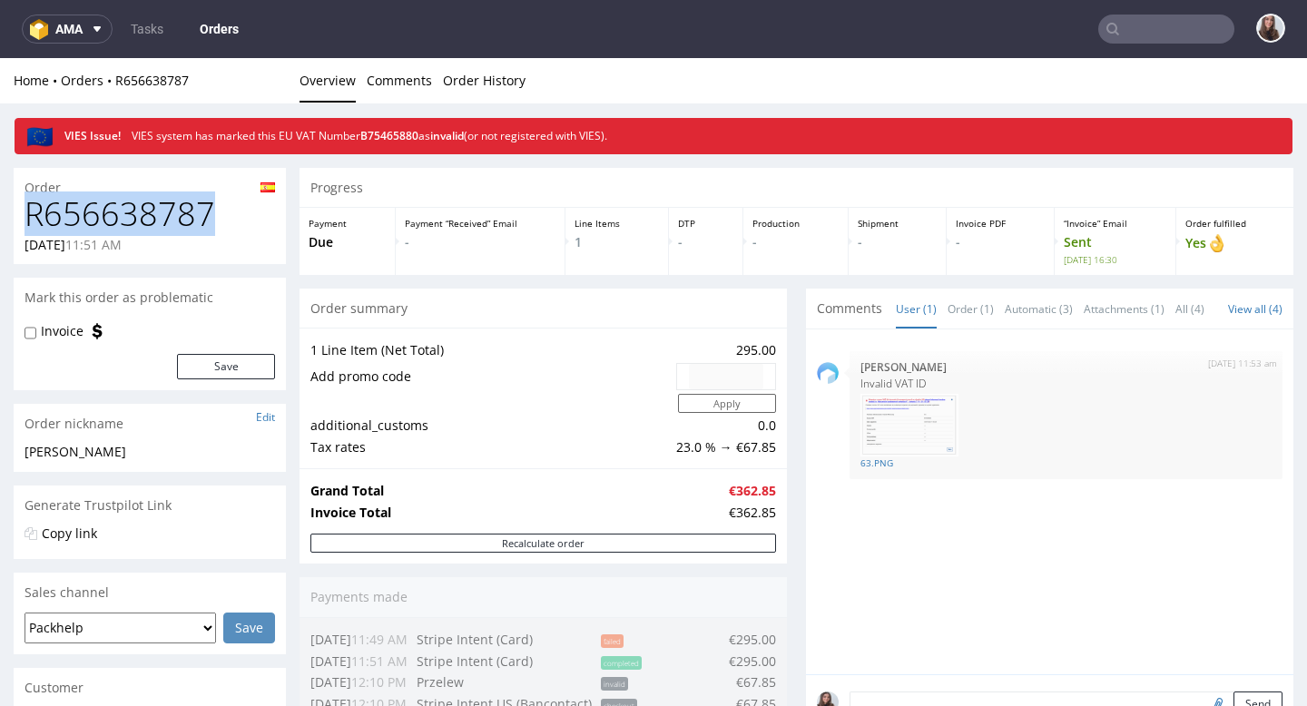
drag, startPoint x: 213, startPoint y: 209, endPoint x: 28, endPoint y: 210, distance: 185.2
click at [28, 210] on h1 "R656638787" at bounding box center [150, 214] width 251 height 36
copy h1 "R656638787"
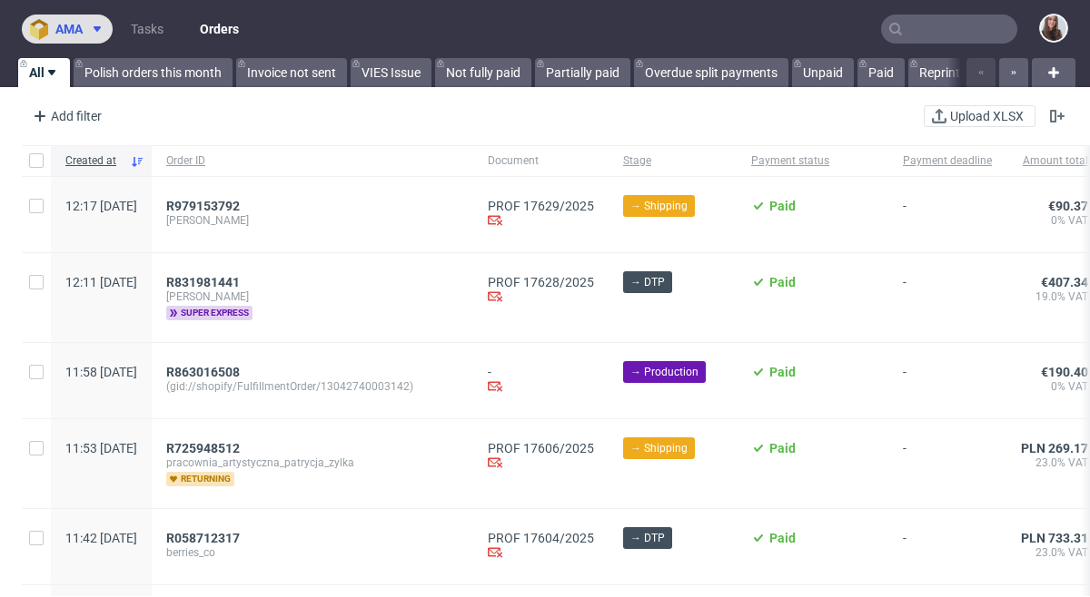
click at [79, 23] on span "ama" at bounding box center [68, 29] width 27 height 13
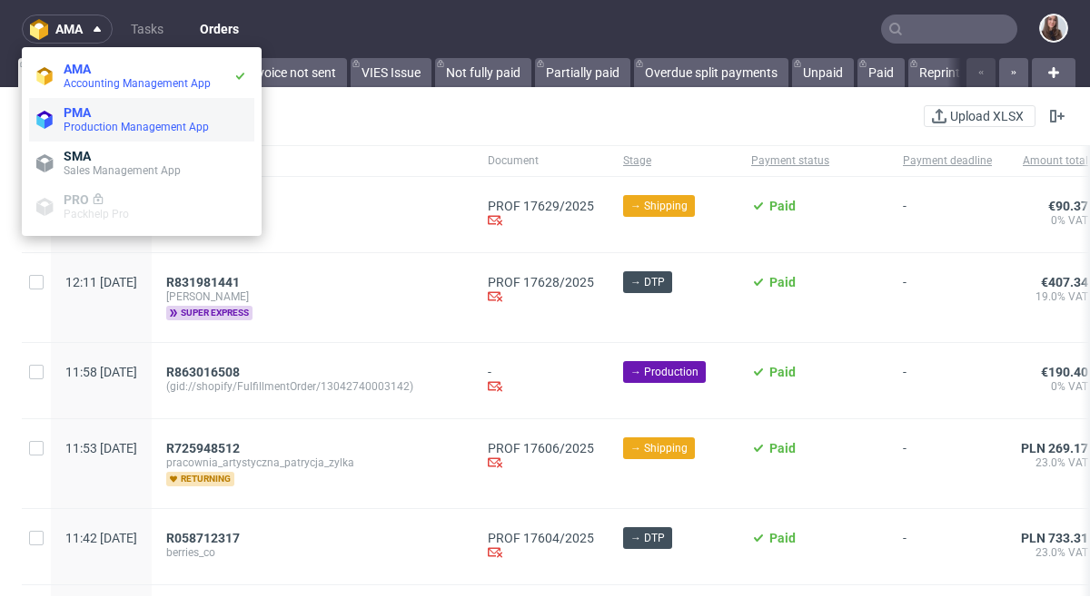
click at [89, 118] on span "PMA" at bounding box center [77, 112] width 27 height 15
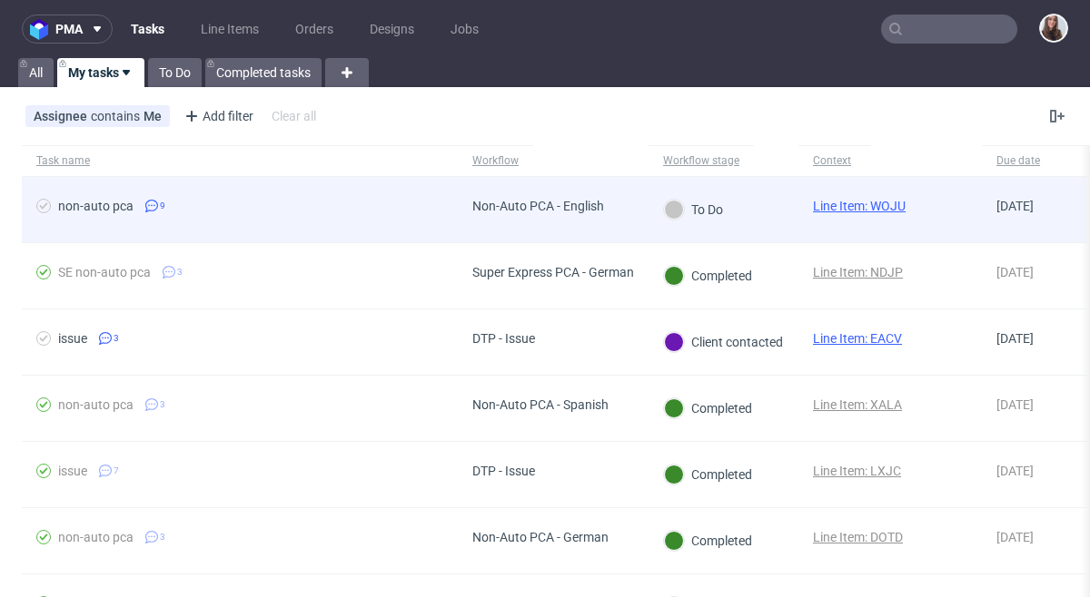
click at [602, 210] on div "Non-Auto PCA - English" at bounding box center [538, 206] width 132 height 15
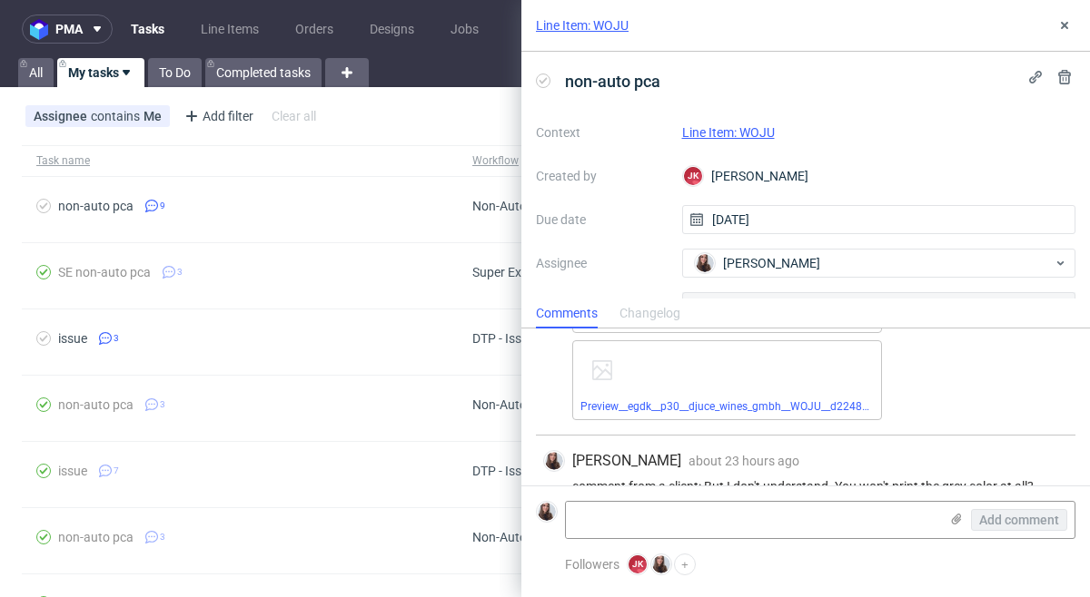
scroll to position [1014, 0]
click at [765, 133] on link "Line Item: WOJU" at bounding box center [728, 132] width 93 height 15
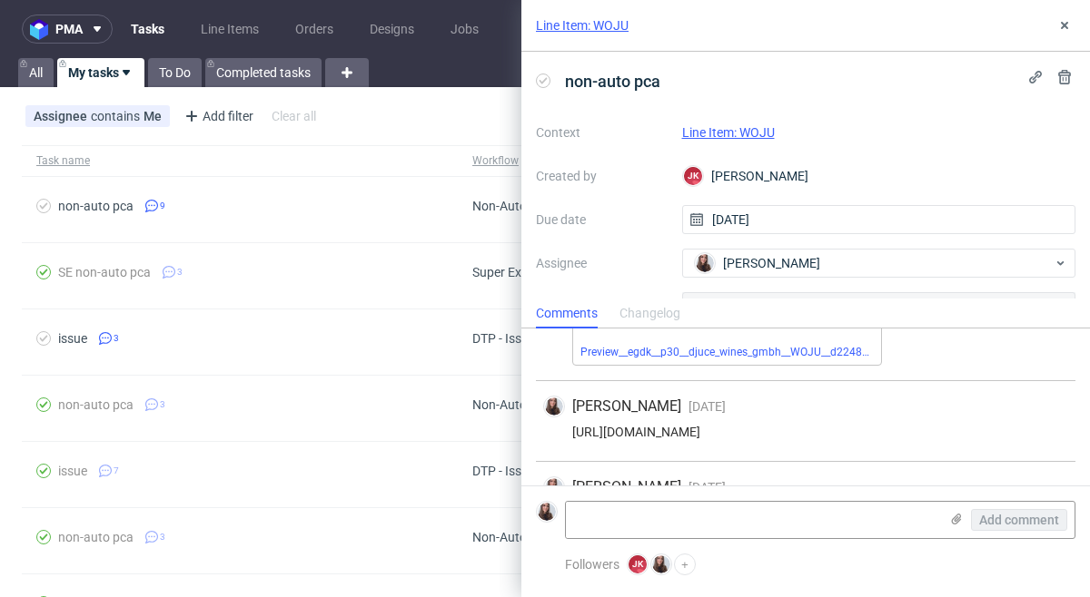
scroll to position [391, 0]
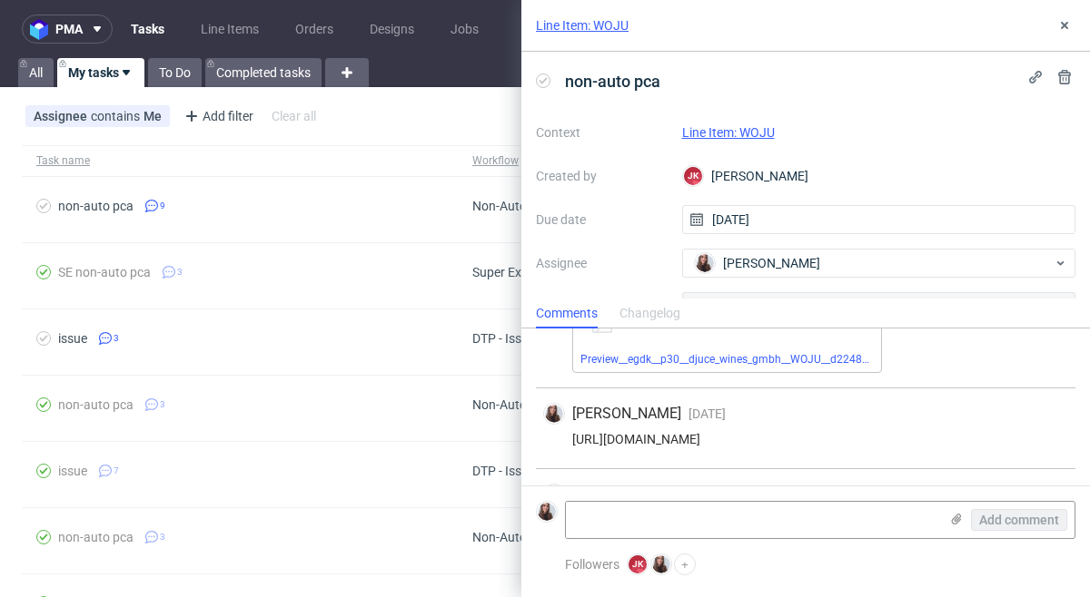
drag, startPoint x: 1014, startPoint y: 445, endPoint x: 569, endPoint y: 439, distance: 445.0
click at [569, 439] on div "https://app-eu1.hubspot.com/contacts/25600958/record/0-5/207080759523/" at bounding box center [805, 439] width 525 height 15
copy div "https://app-eu1.hubspot.com/contacts/25600958/record/0-5/207080759523/"
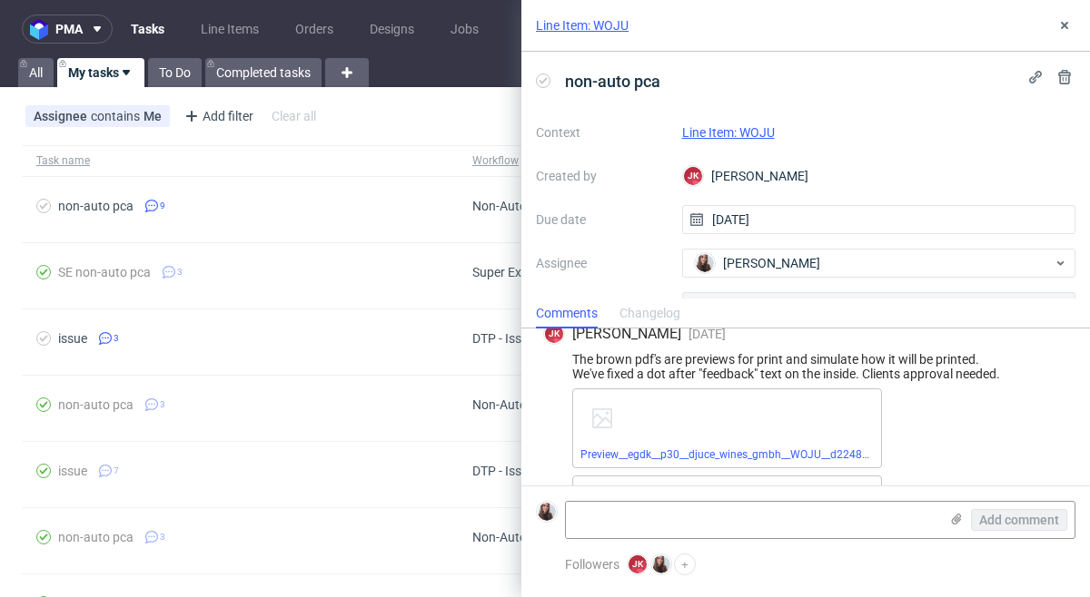
scroll to position [707, 0]
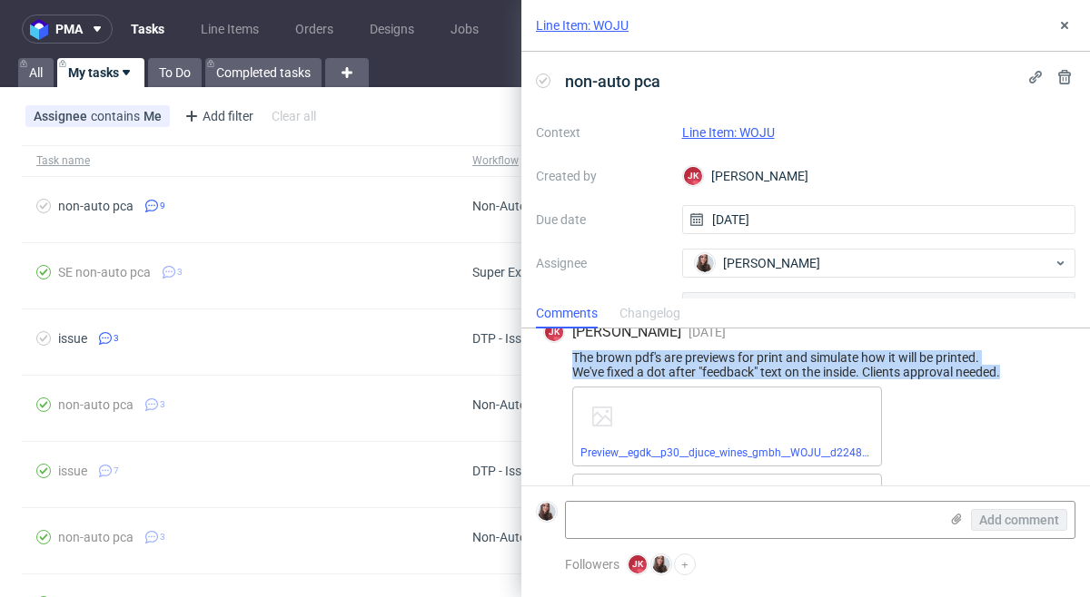
drag, startPoint x: 567, startPoint y: 354, endPoint x: 1006, endPoint y: 382, distance: 439.5
click at [1006, 382] on div "JK Jan Kocik 1 day ago 19th Aug 2025, 11:31 The brown pdf's are previews for pr…" at bounding box center [805, 525] width 539 height 437
copy div "The brown pdf's are previews for print and simulate how it will be printed. We'…"
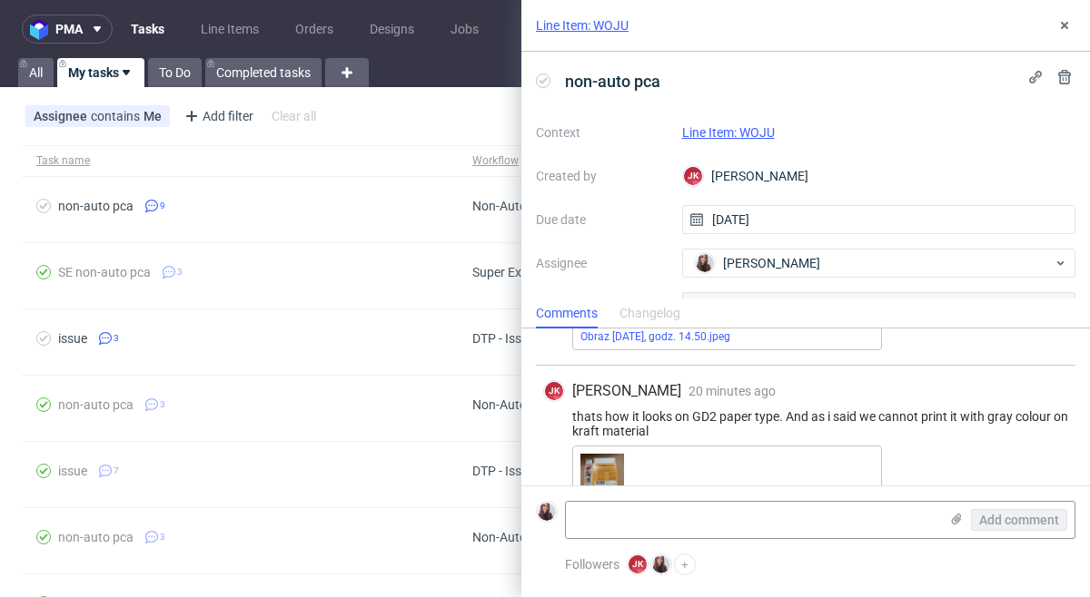
scroll to position [1603, 0]
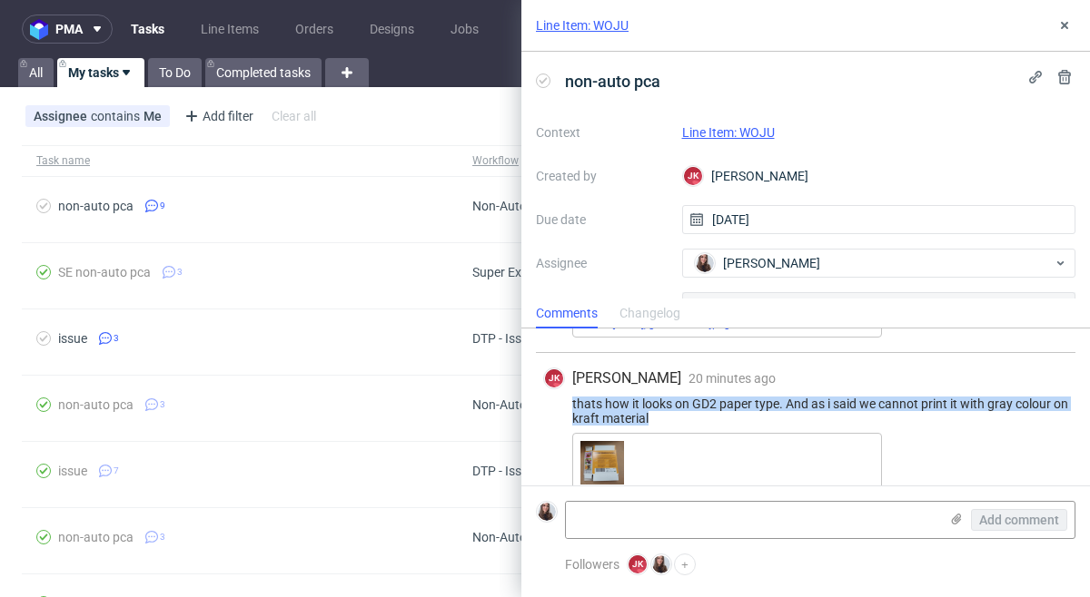
drag, startPoint x: 685, startPoint y: 420, endPoint x: 566, endPoint y: 403, distance: 120.2
click at [566, 403] on div "thats how it looks on GD2 paper type. And as i said we cannot print it with gra…" at bounding box center [805, 411] width 525 height 29
copy div "thats how it looks on GD2 paper type. And as i said we cannot print it with gra…"
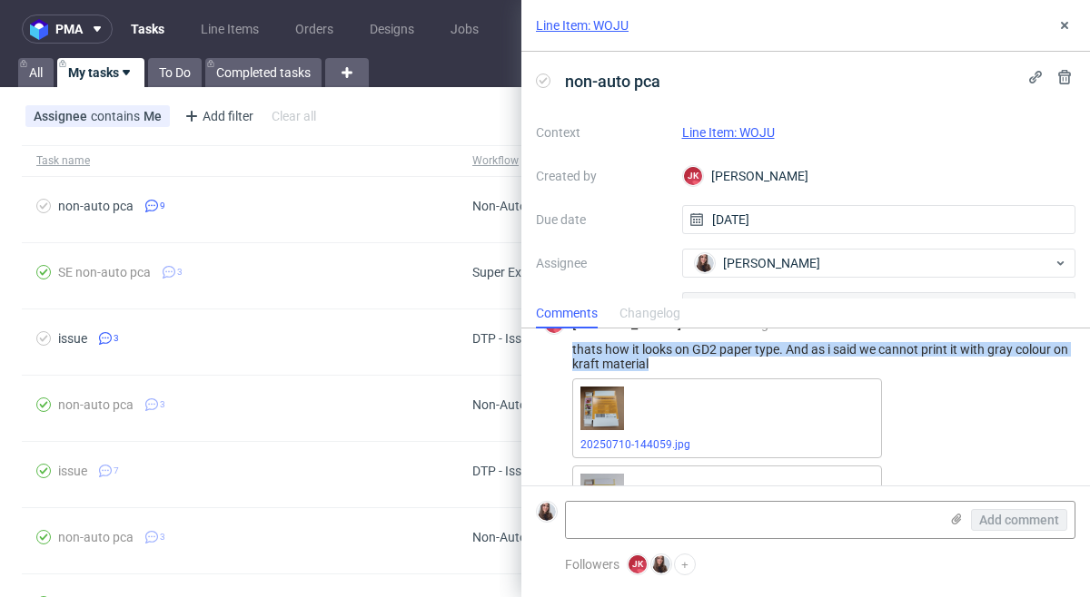
scroll to position [1662, 0]
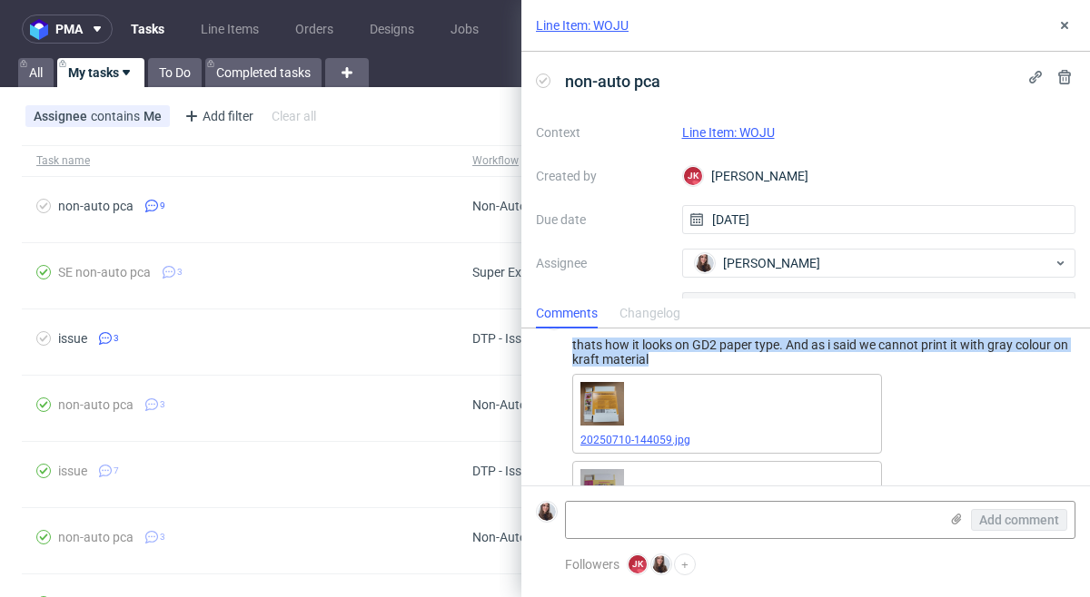
click at [664, 435] on link "20250710-144059.jpg" at bounding box center [635, 440] width 110 height 13
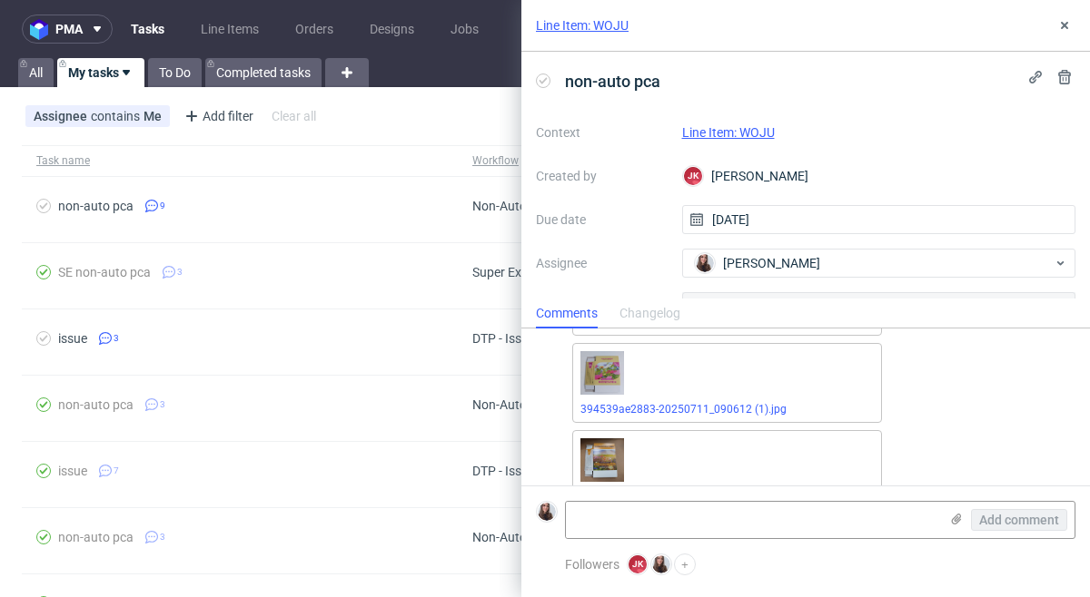
scroll to position [1906, 0]
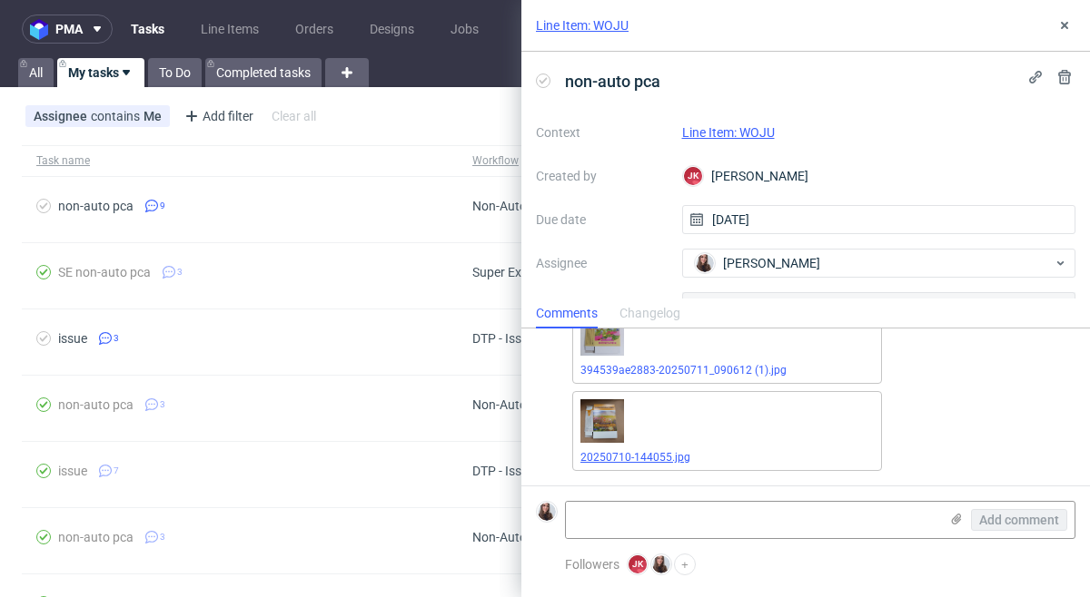
click at [650, 450] on span "20250710-144055.jpg" at bounding box center [726, 457] width 293 height 15
click at [646, 455] on link "20250710-144055.jpg" at bounding box center [635, 457] width 110 height 13
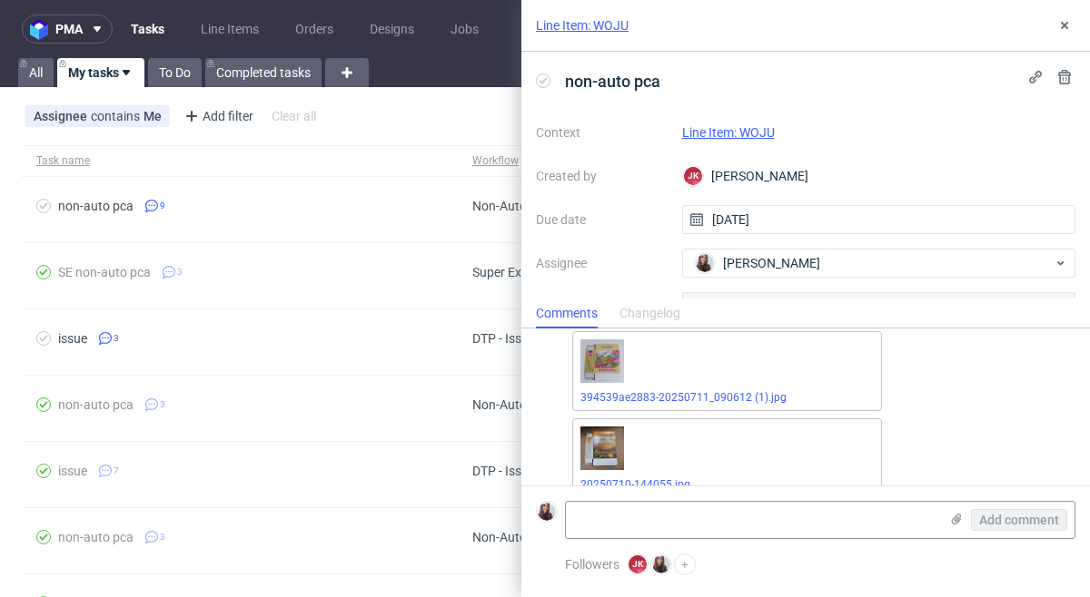
scroll to position [1876, 0]
click at [678, 400] on link "394539ae2883-20250711_090612 (1).jpg" at bounding box center [683, 400] width 206 height 13
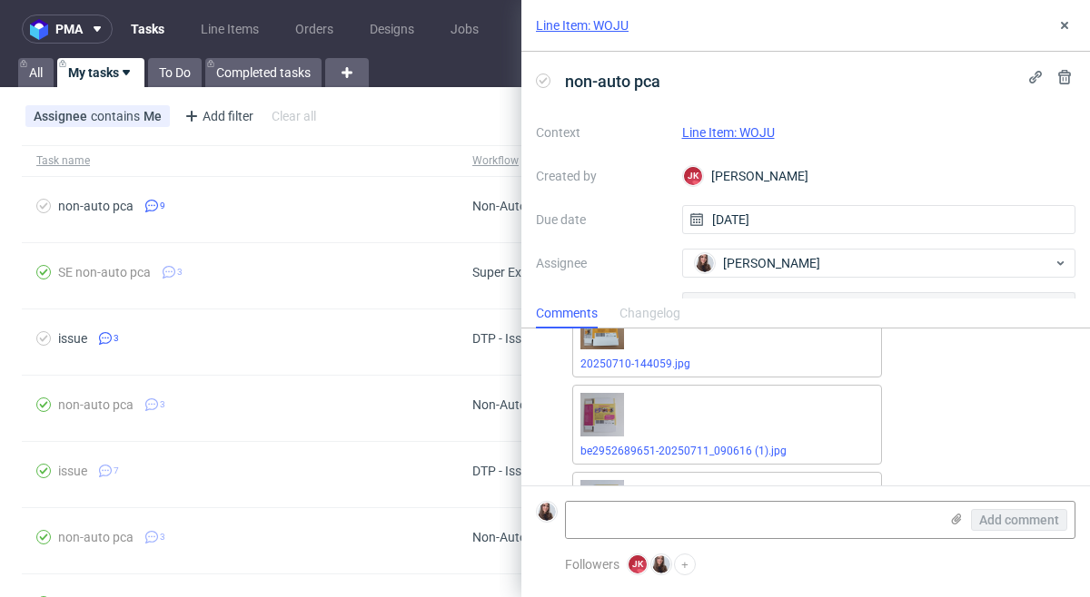
scroll to position [1739, 0]
click at [653, 446] on link "be2952689651-20250711_090616 (1).jpg" at bounding box center [683, 450] width 206 height 13
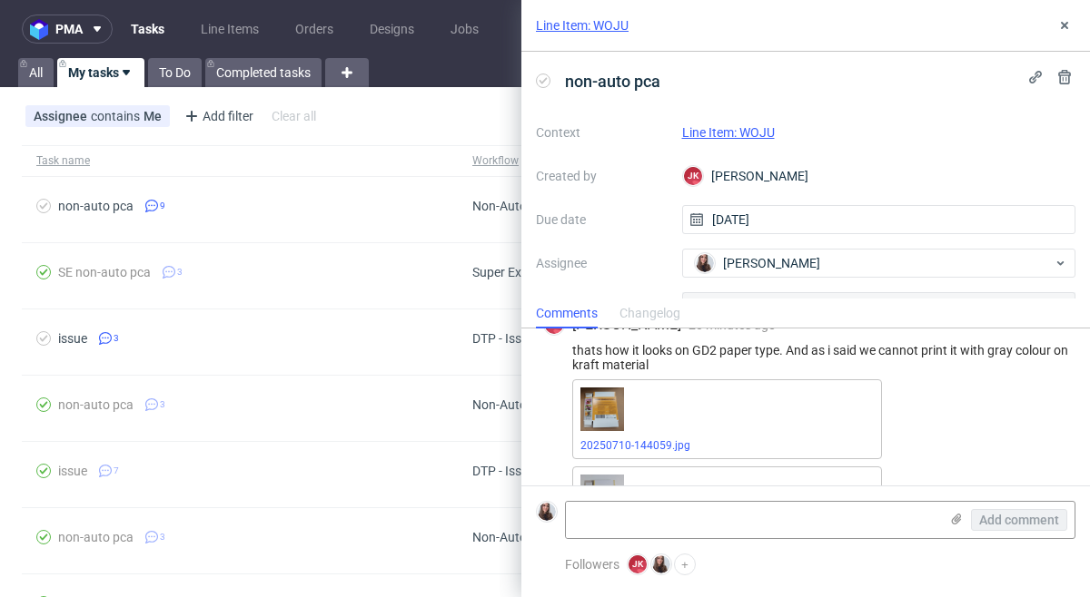
scroll to position [1658, 0]
click at [659, 439] on link "20250710-144059.jpg" at bounding box center [635, 444] width 110 height 13
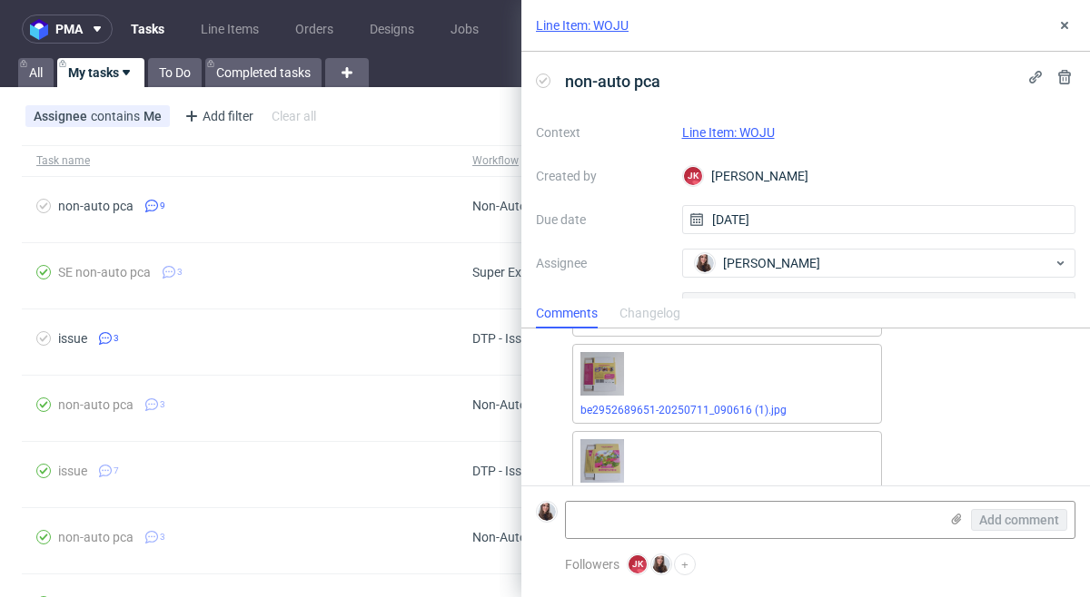
scroll to position [1785, 0]
click at [650, 397] on span "be2952689651-20250711_090616 (1).jpg" at bounding box center [726, 404] width 293 height 15
click at [684, 400] on link "be2952689651-20250711_090616 (1).jpg" at bounding box center [683, 404] width 206 height 13
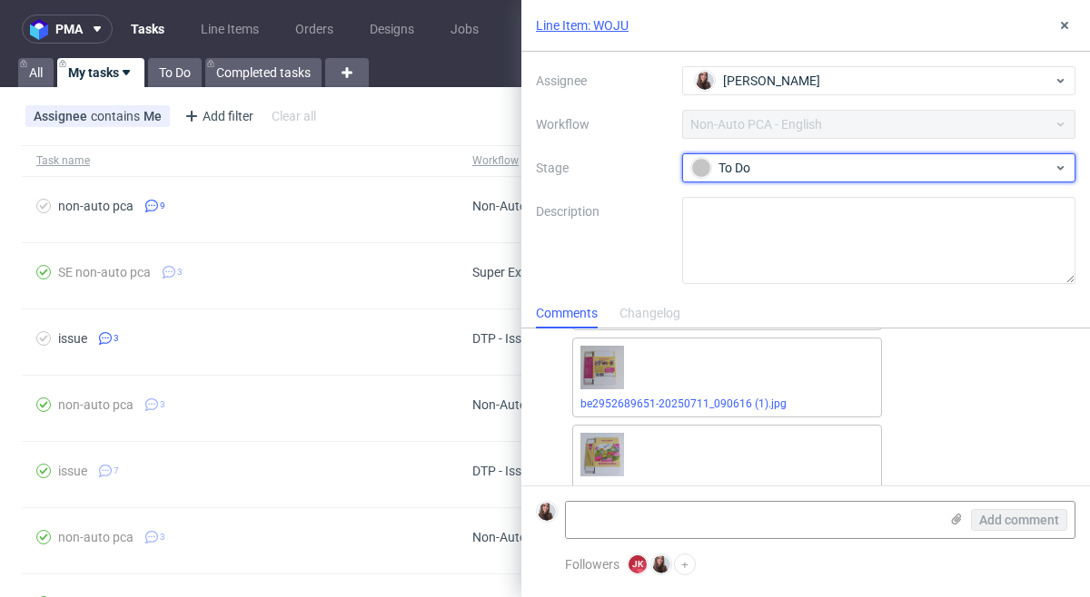
click at [806, 165] on div "To Do" at bounding box center [871, 168] width 361 height 20
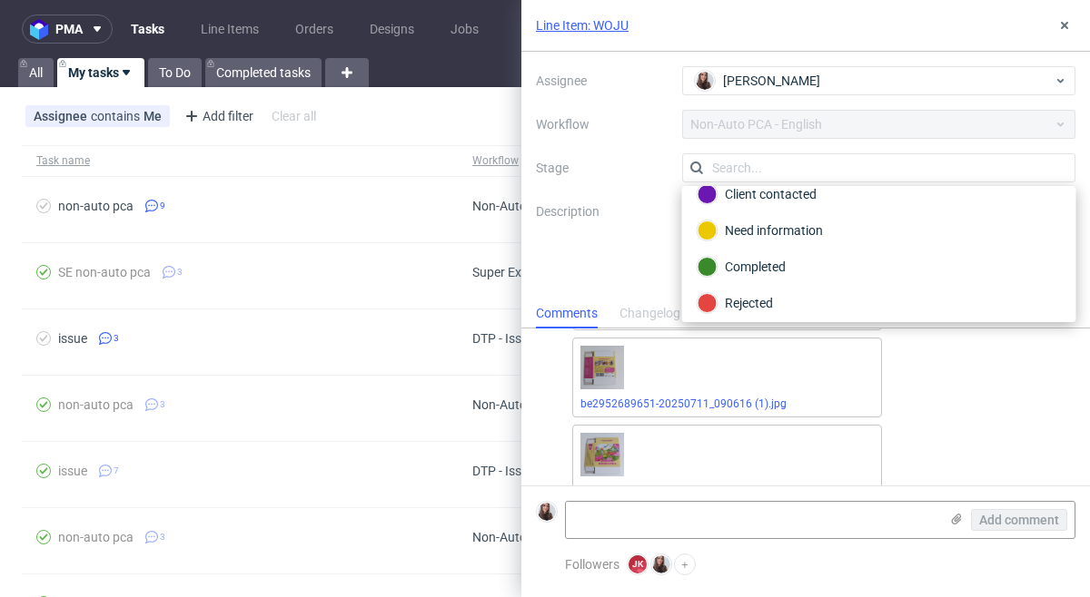
scroll to position [91, 0]
click at [794, 197] on div "Client contacted" at bounding box center [878, 193] width 363 height 20
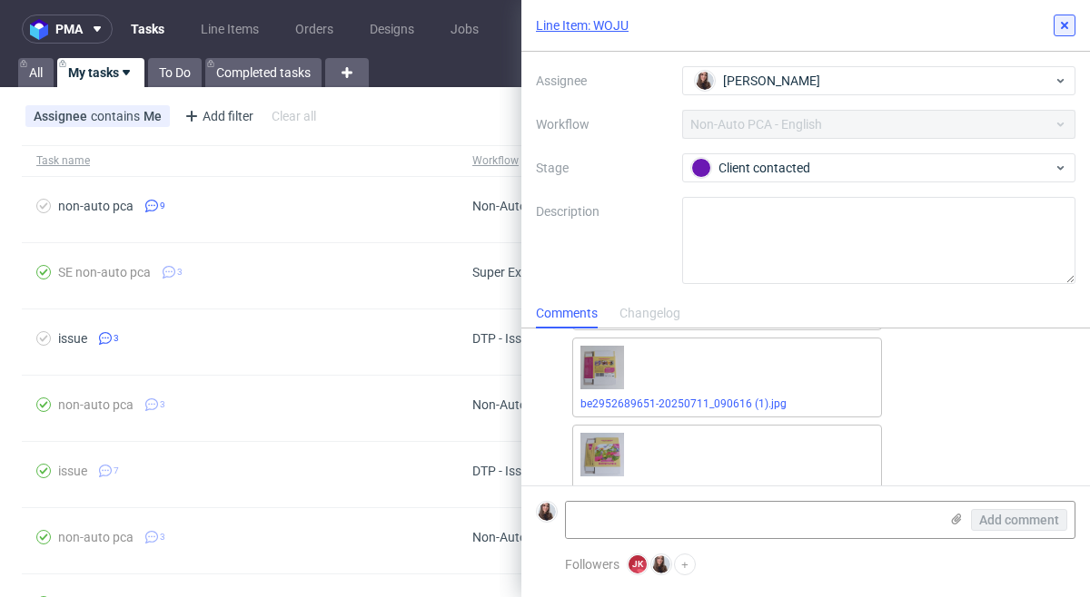
click at [1062, 25] on icon at bounding box center [1064, 25] width 15 height 15
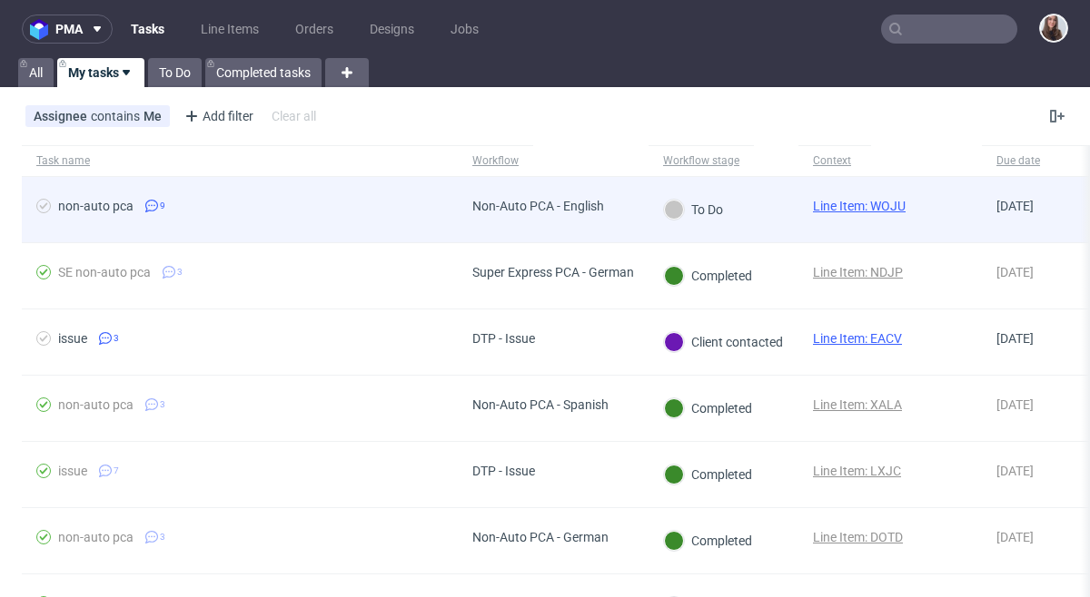
click at [590, 207] on div "Non-Auto PCA - English" at bounding box center [538, 206] width 132 height 15
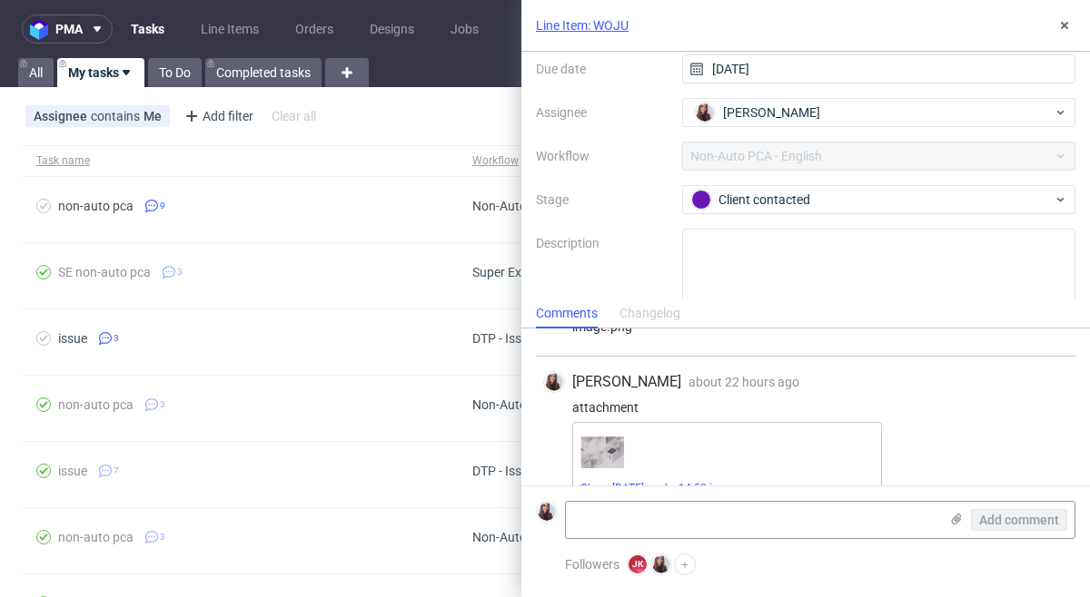
scroll to position [163, 0]
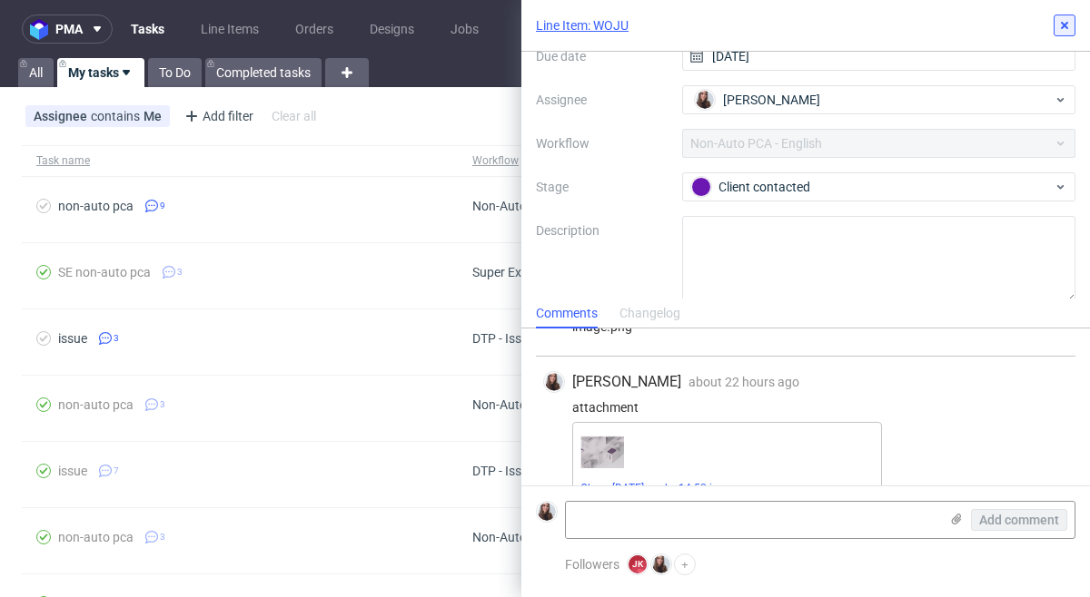
click at [1054, 28] on button at bounding box center [1064, 26] width 22 height 22
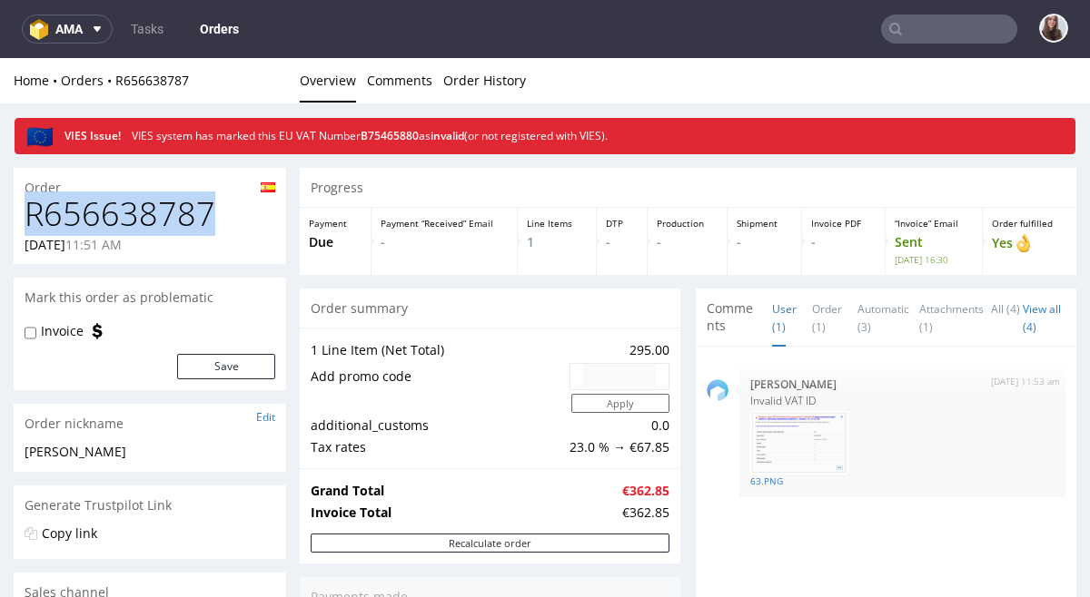
drag, startPoint x: 213, startPoint y: 211, endPoint x: 26, endPoint y: 207, distance: 187.1
click at [26, 207] on h1 "R656638787" at bounding box center [150, 214] width 251 height 36
copy h1 "R656638787"
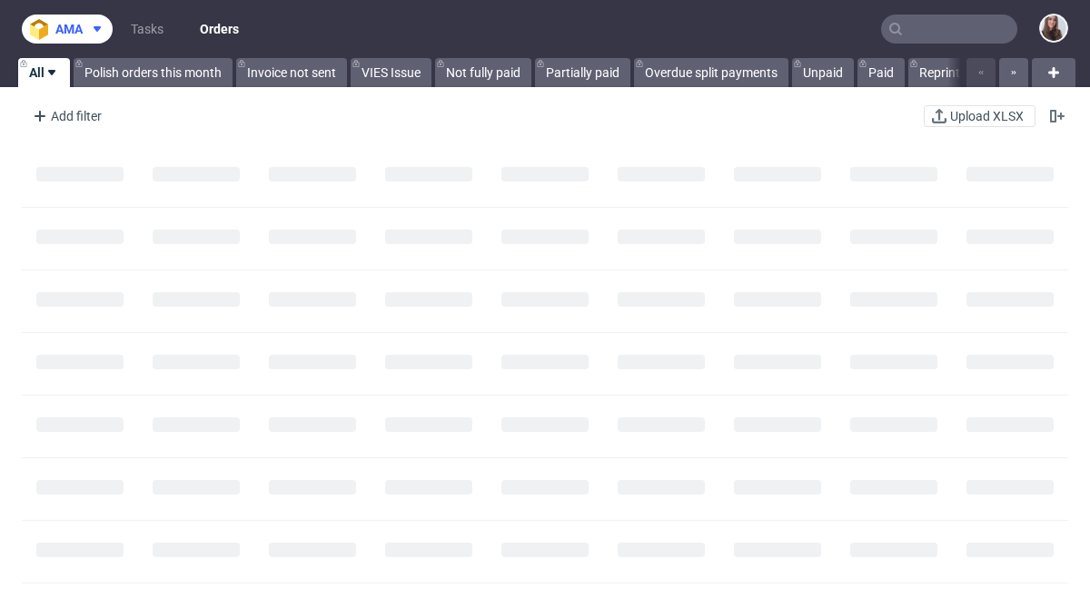
drag, startPoint x: 74, startPoint y: 33, endPoint x: 100, endPoint y: 44, distance: 28.9
click at [74, 33] on span "ama" at bounding box center [68, 29] width 27 height 13
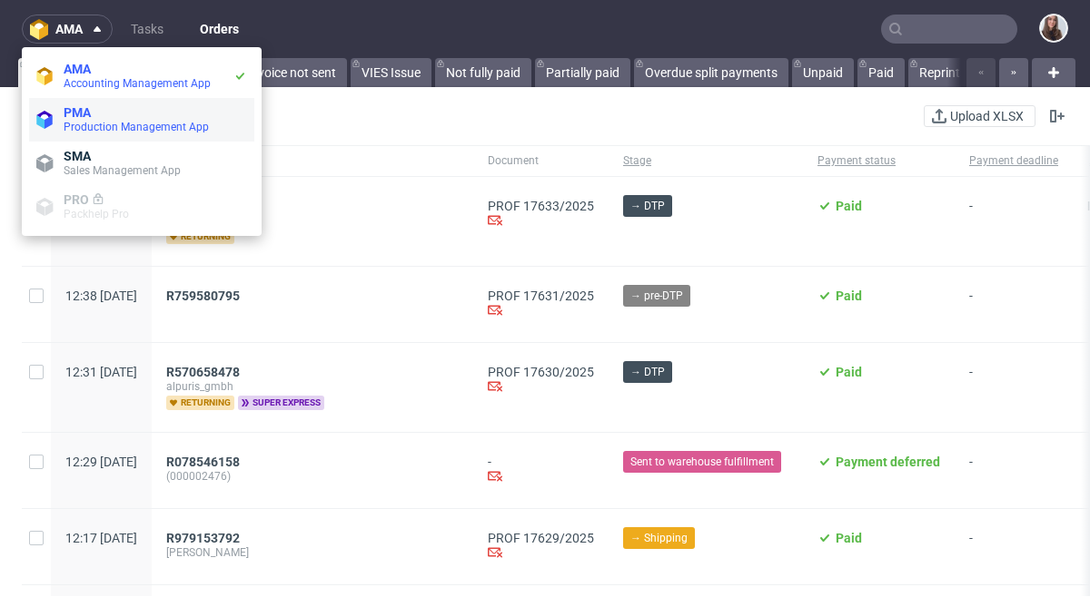
click at [113, 110] on span "PMA" at bounding box center [155, 112] width 183 height 15
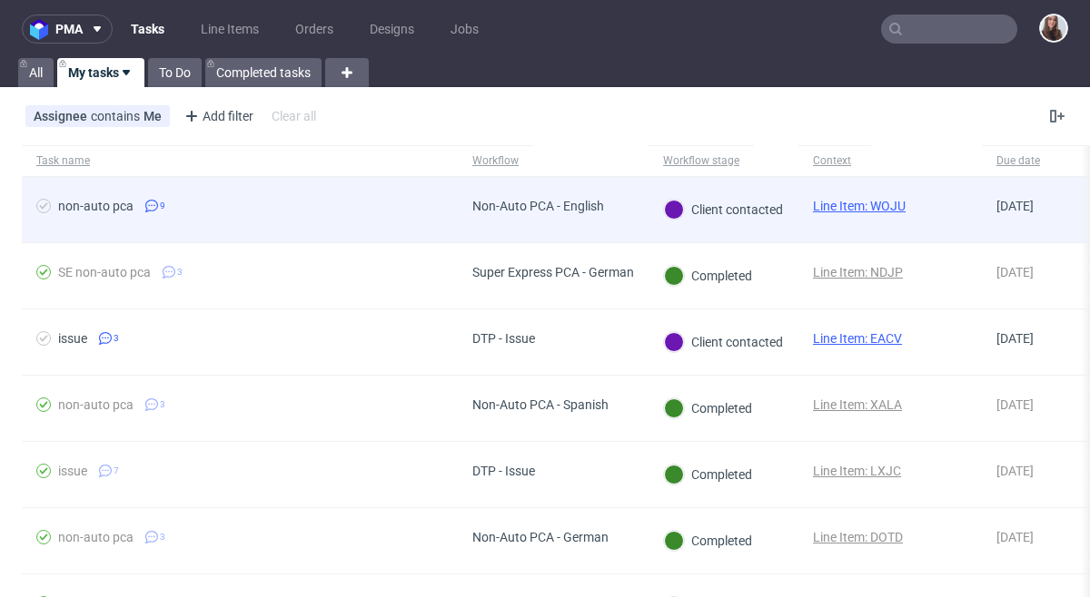
click at [632, 217] on div "Non-Auto PCA - English" at bounding box center [553, 210] width 191 height 66
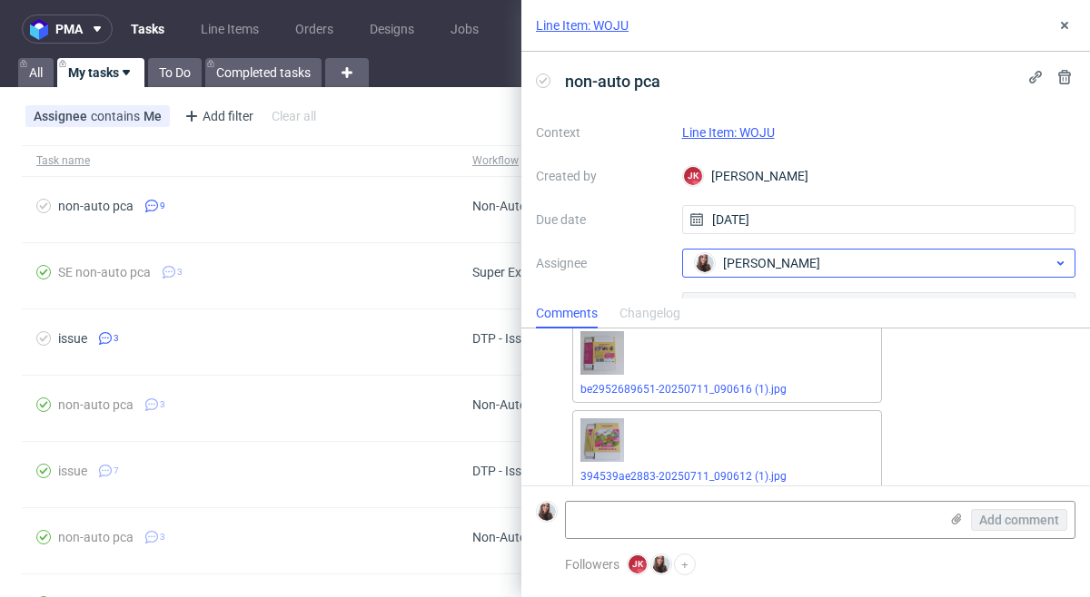
scroll to position [1906, 0]
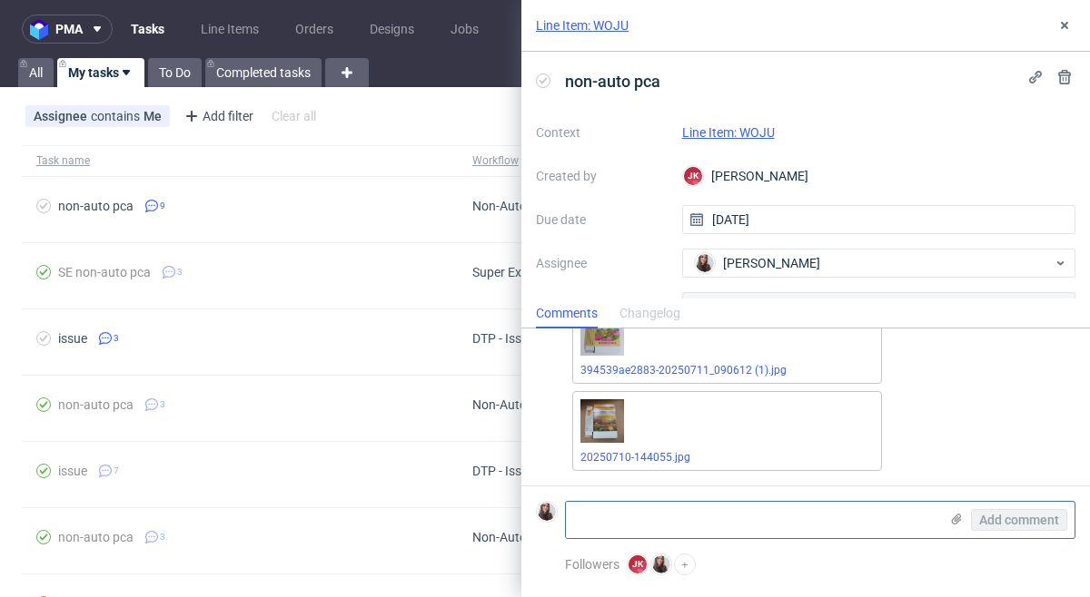
click at [609, 523] on textarea at bounding box center [752, 520] width 372 height 36
paste textarea "Ok, lets just do black print on kraft color then."
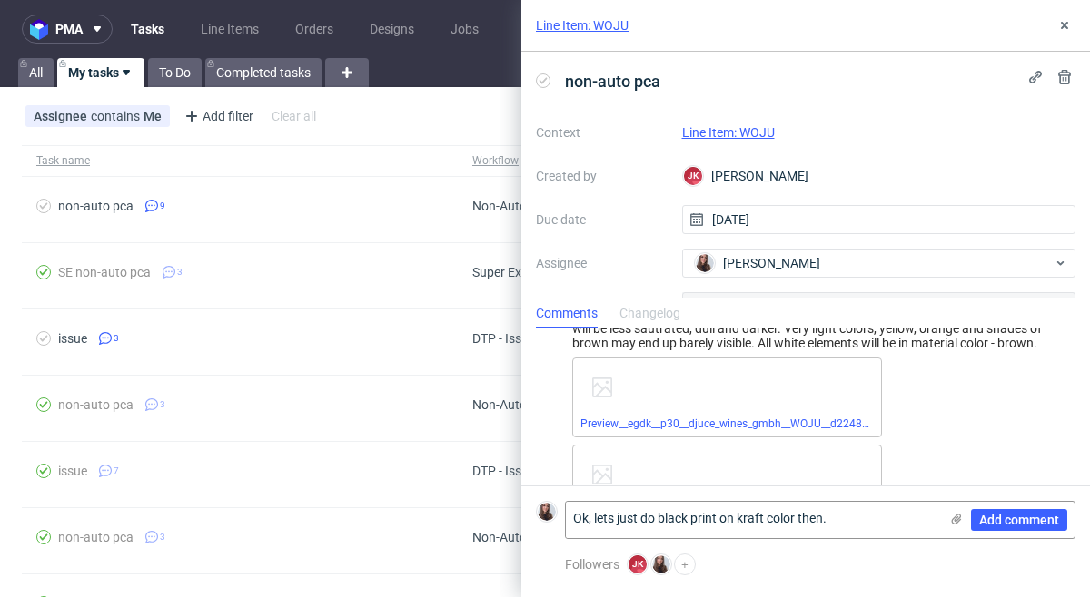
scroll to position [0, 0]
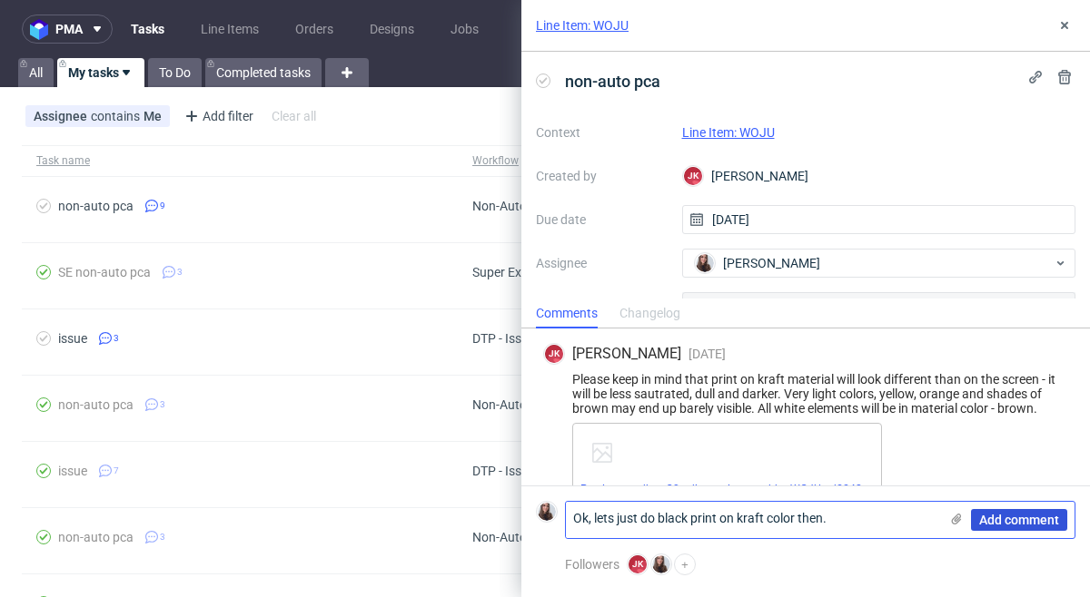
type textarea "Ok, lets just do black print on kraft color then."
click at [1013, 514] on span "Add comment" at bounding box center [1019, 520] width 80 height 13
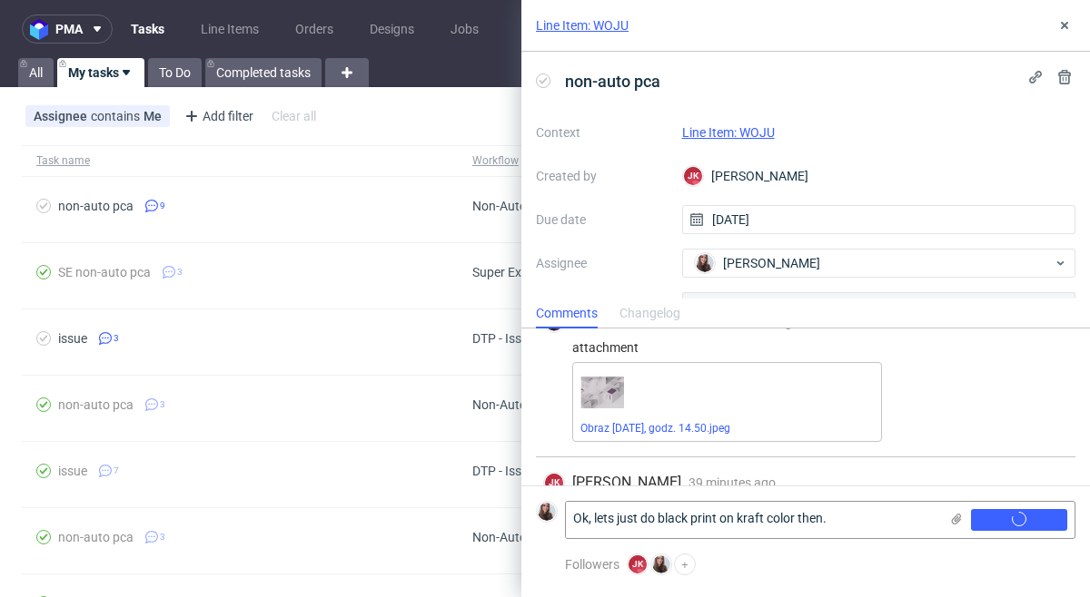
scroll to position [1766, 0]
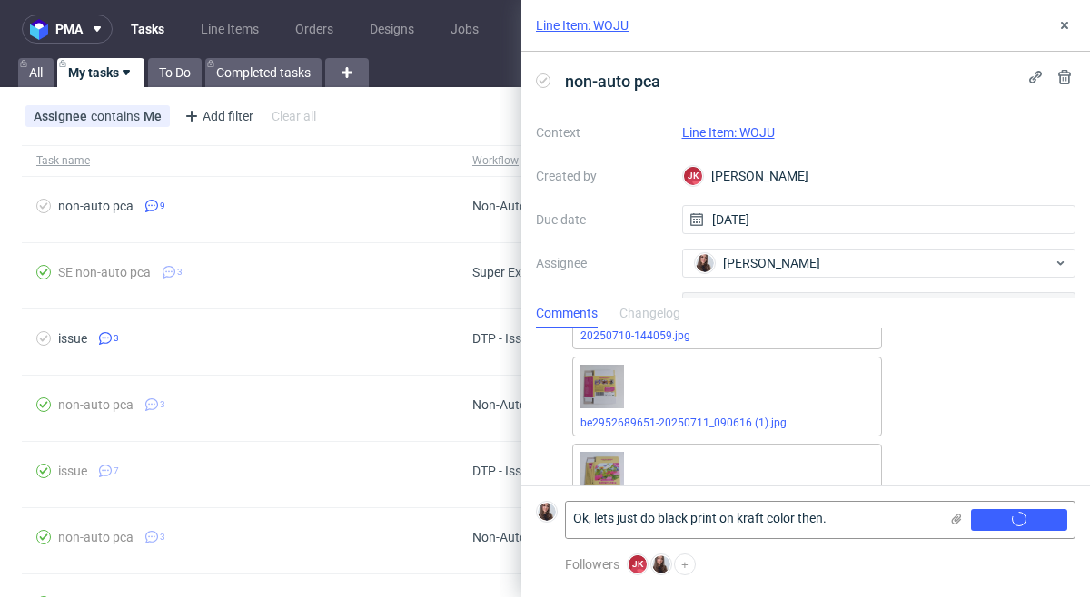
click at [764, 133] on link "Line Item: WOJU" at bounding box center [728, 132] width 93 height 15
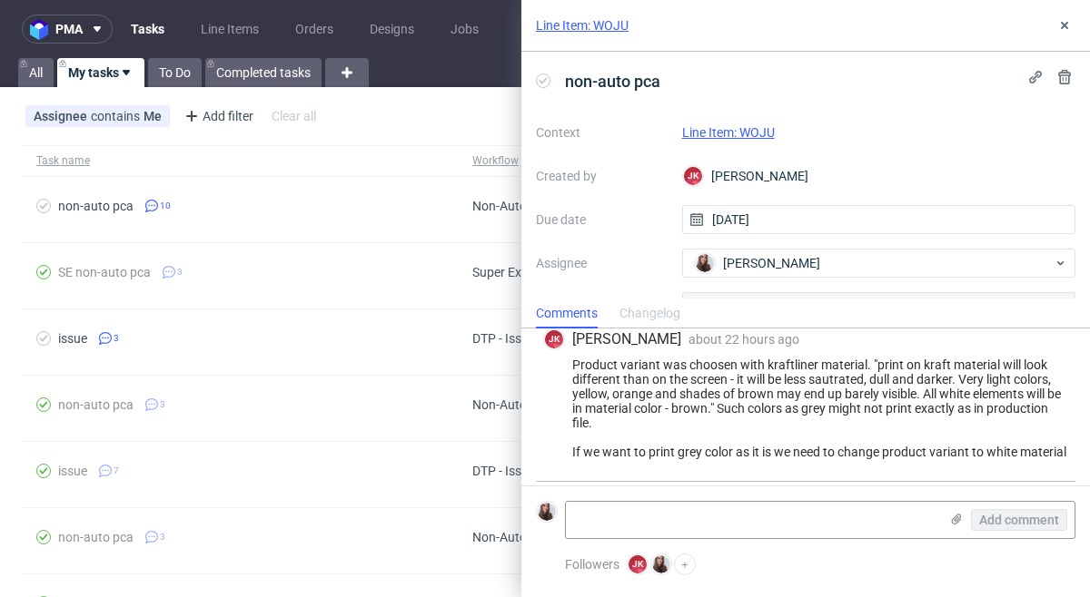
scroll to position [1215, 0]
click at [751, 130] on link "Line Item: WOJU" at bounding box center [728, 132] width 93 height 15
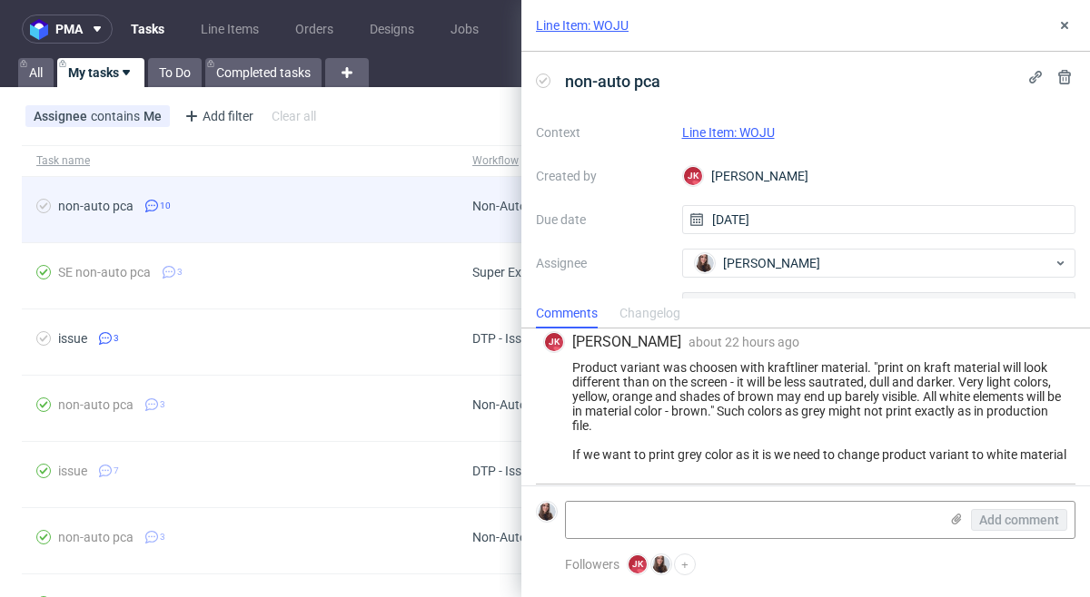
click at [238, 202] on span "non-auto pca 10" at bounding box center [239, 210] width 407 height 22
click at [291, 202] on span "non-auto pca 10" at bounding box center [239, 210] width 407 height 22
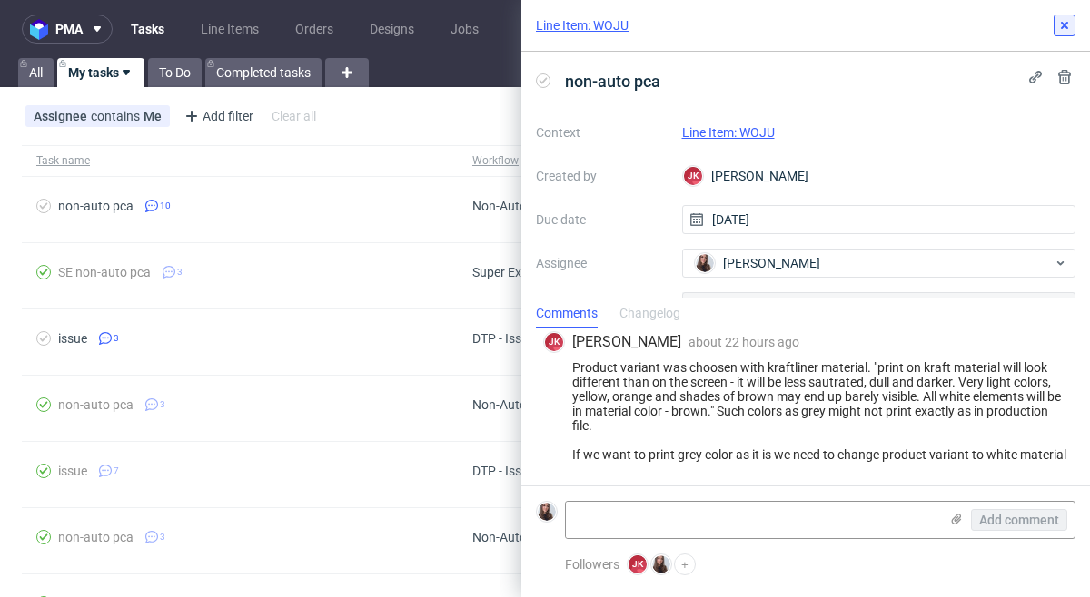
click at [1065, 23] on use at bounding box center [1064, 25] width 7 height 7
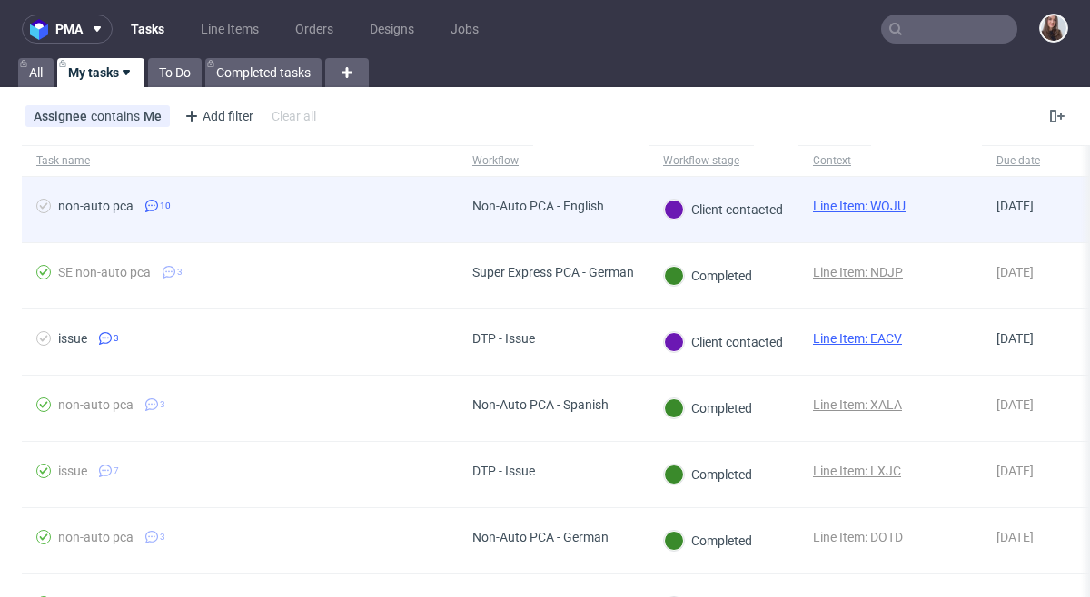
click at [842, 202] on link "Line Item: WOJU" at bounding box center [859, 206] width 93 height 15
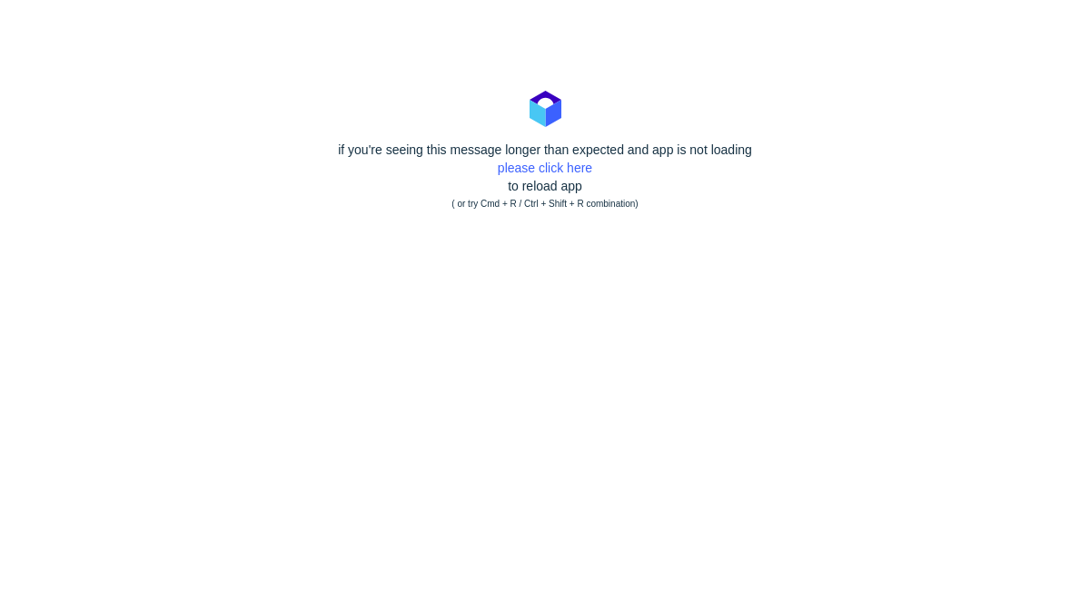
click at [544, 179] on div "if you're seeing this message longer than expected and app is not loading pleas…" at bounding box center [545, 177] width 1090 height 73
click at [546, 170] on link "please click here" at bounding box center [545, 168] width 94 height 15
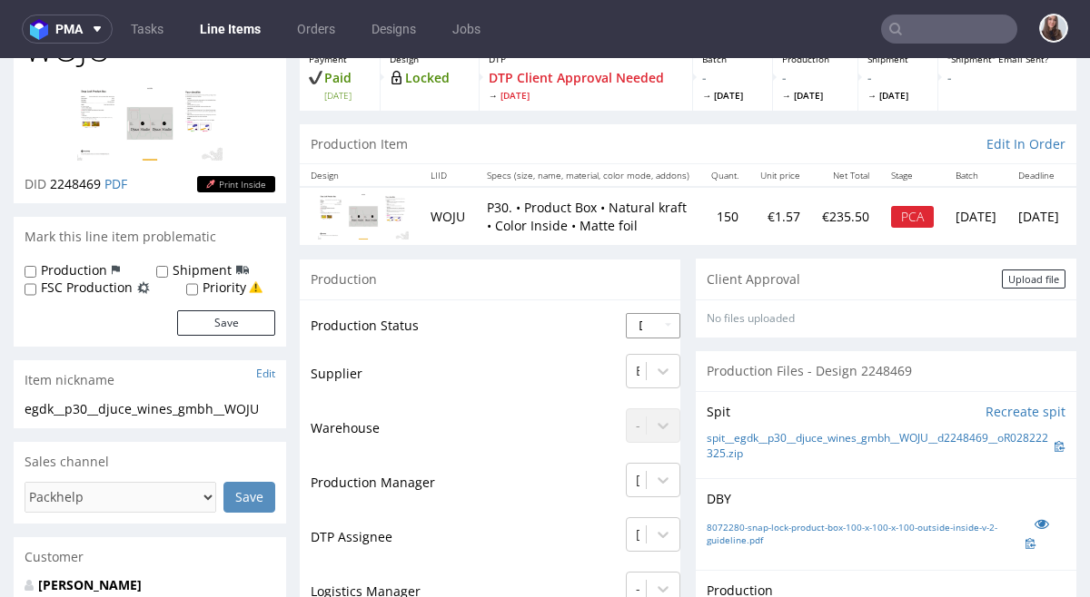
scroll to position [140, 0]
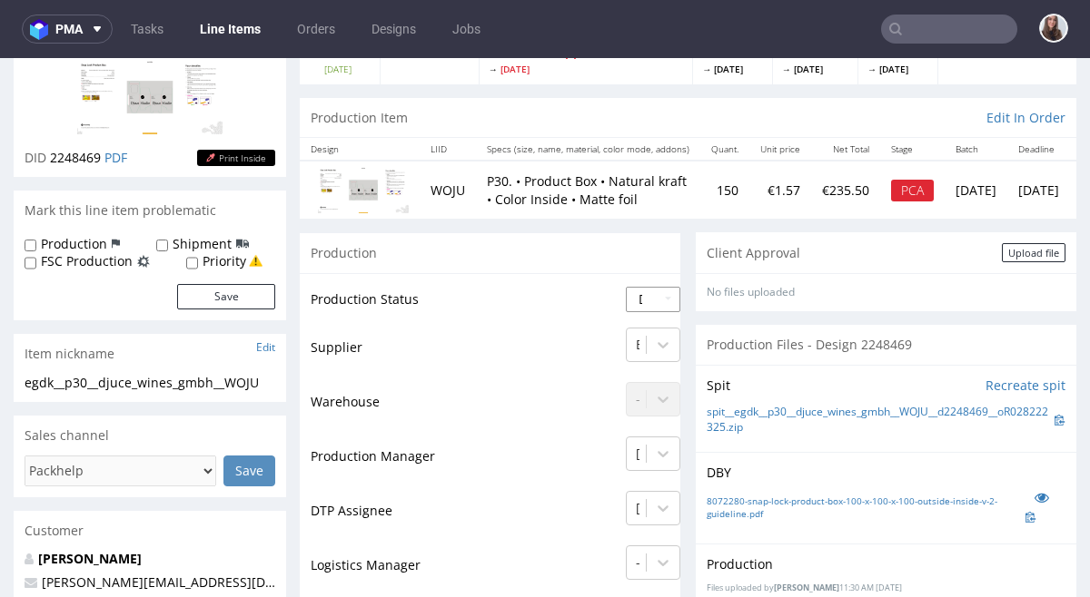
click at [660, 299] on select "Waiting for Artwork Waiting for Diecut Waiting for Mockup Waiting for DTP Waiti…" at bounding box center [653, 299] width 54 height 25
select select "back_for_dtp"
click at [626, 287] on select "Waiting for Artwork Waiting for Diecut Waiting for Mockup Waiting for DTP Waiti…" at bounding box center [653, 299] width 54 height 25
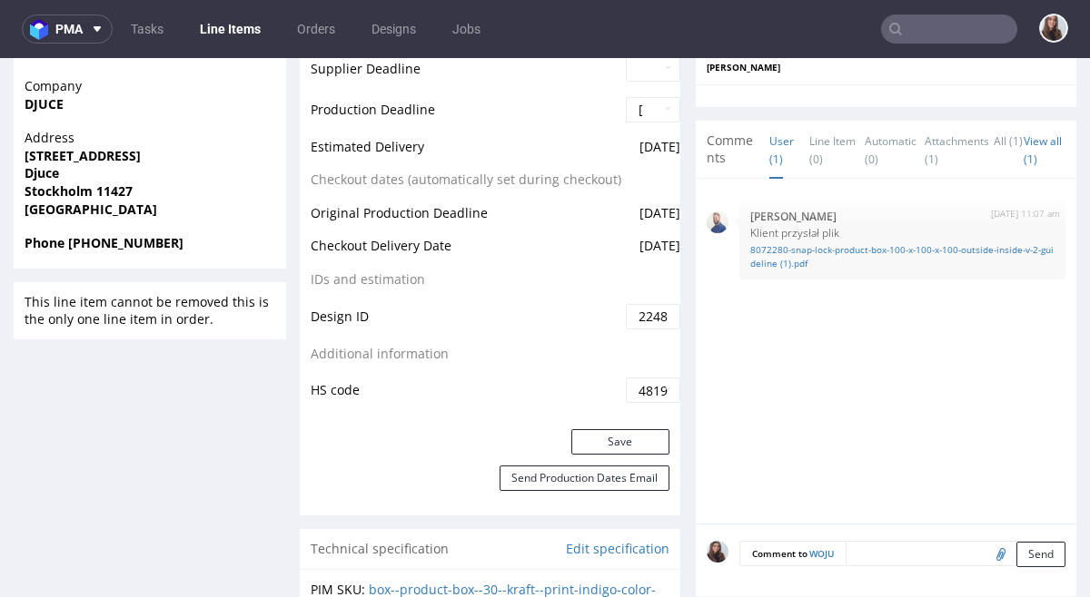
scroll to position [808, 0]
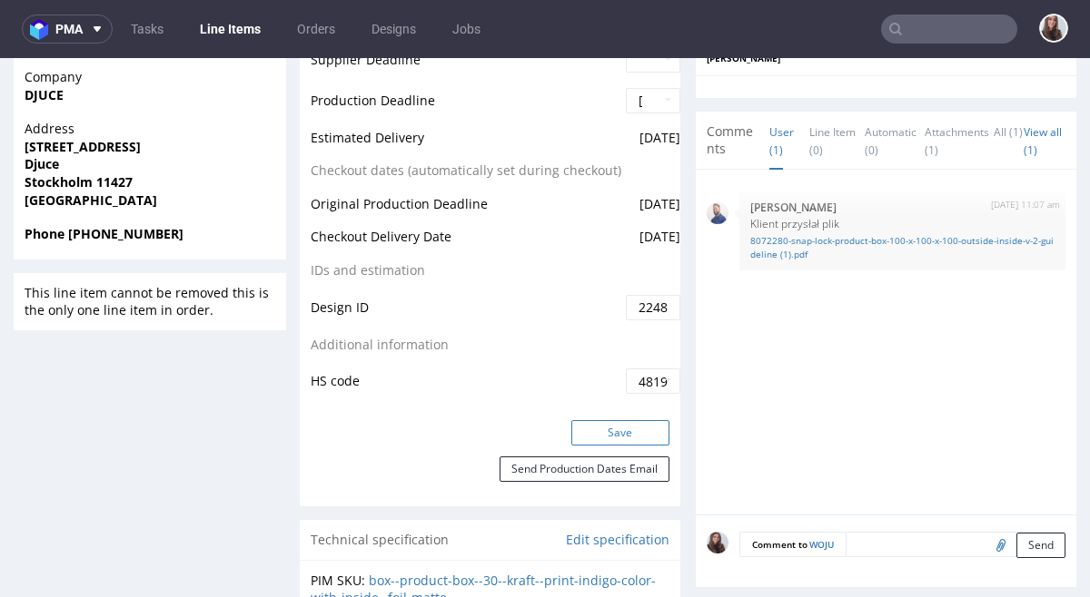
click at [619, 426] on button "Save" at bounding box center [620, 432] width 98 height 25
